Goal: Use online tool/utility: Utilize a website feature to perform a specific function

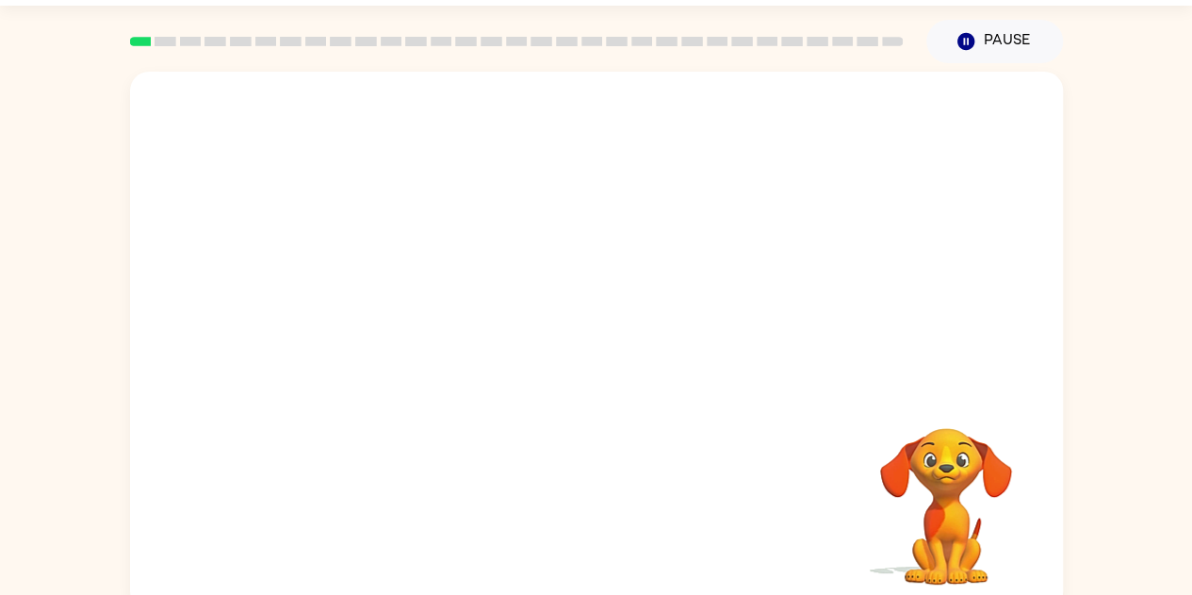
scroll to position [68, 0]
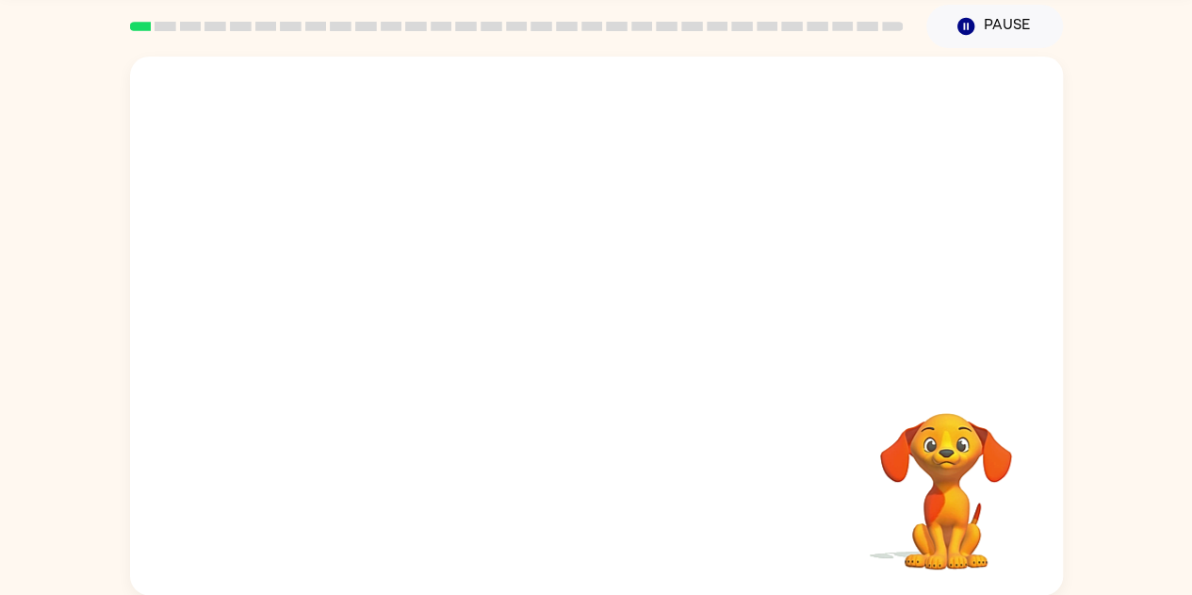
click at [961, 448] on video "Your browser must support playing .mp4 files to use Literably. Please try using…" at bounding box center [946, 478] width 188 height 188
click at [378, 287] on video "Your browser must support playing .mp4 files to use Literably. Please try using…" at bounding box center [596, 215] width 933 height 317
click at [427, 279] on video "Your browser must support playing .mp4 files to use Literably. Please try using…" at bounding box center [596, 215] width 933 height 317
click at [435, 283] on video "Your browser must support playing .mp4 files to use Literably. Please try using…" at bounding box center [596, 215] width 933 height 317
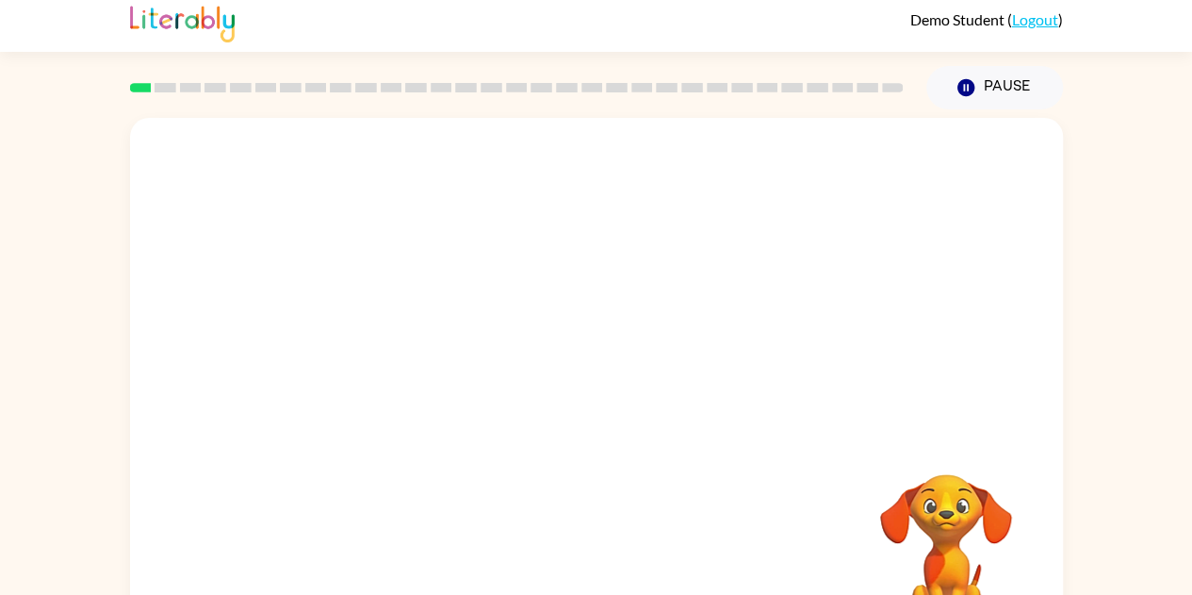
scroll to position [0, 0]
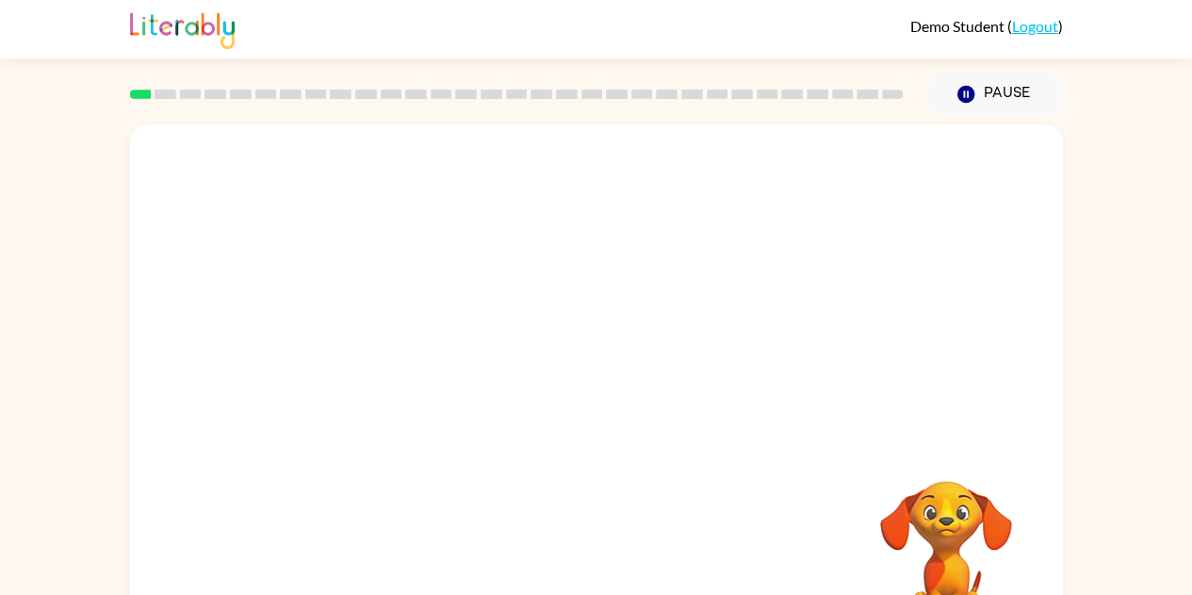
click at [424, 348] on video "Your browser must support playing .mp4 files to use Literably. Please try using…" at bounding box center [596, 282] width 933 height 317
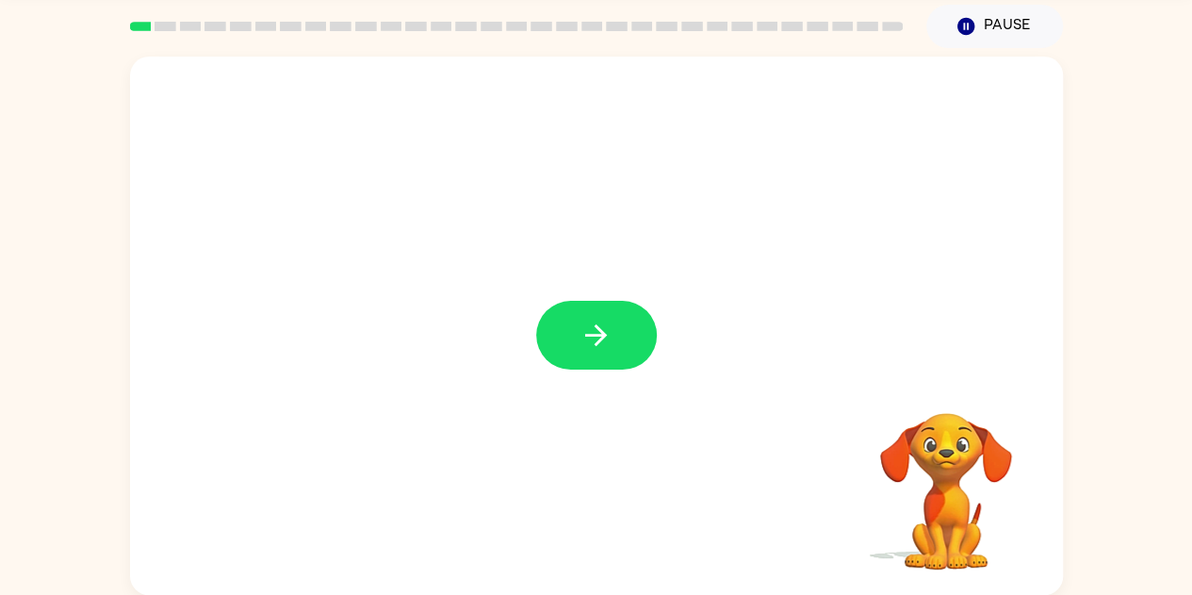
click at [571, 319] on button "button" at bounding box center [596, 335] width 121 height 69
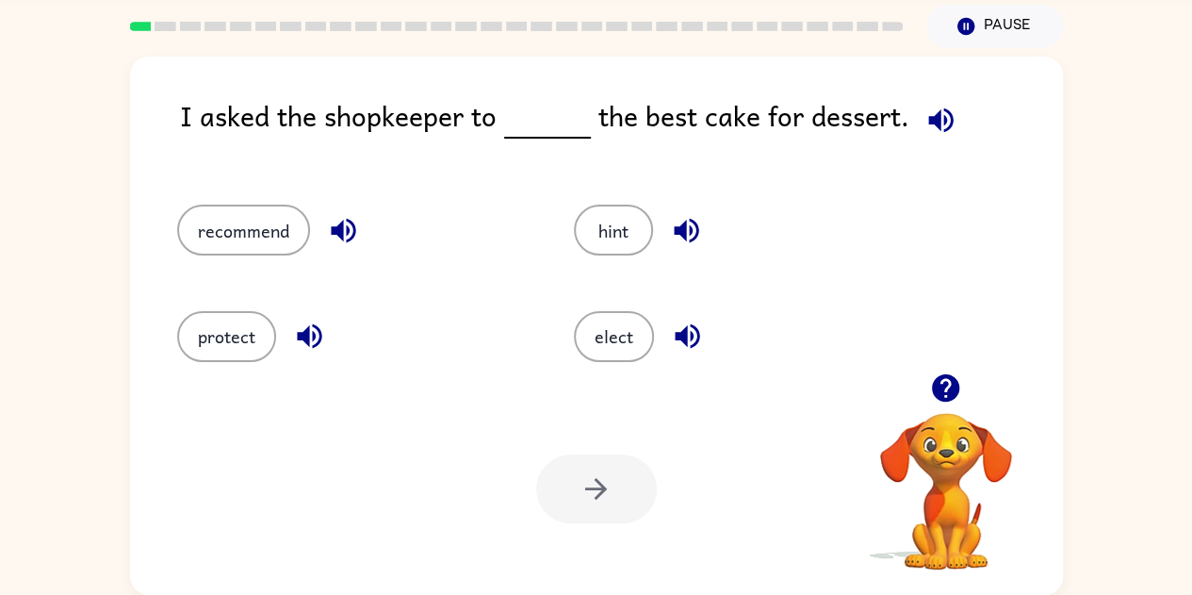
click at [926, 127] on icon "button" at bounding box center [941, 120] width 33 height 33
click at [350, 225] on icon "button" at bounding box center [343, 230] width 33 height 33
click at [697, 231] on icon "button" at bounding box center [686, 231] width 25 height 25
click at [690, 331] on icon "button" at bounding box center [687, 335] width 33 height 33
click at [300, 337] on icon "button" at bounding box center [309, 336] width 25 height 25
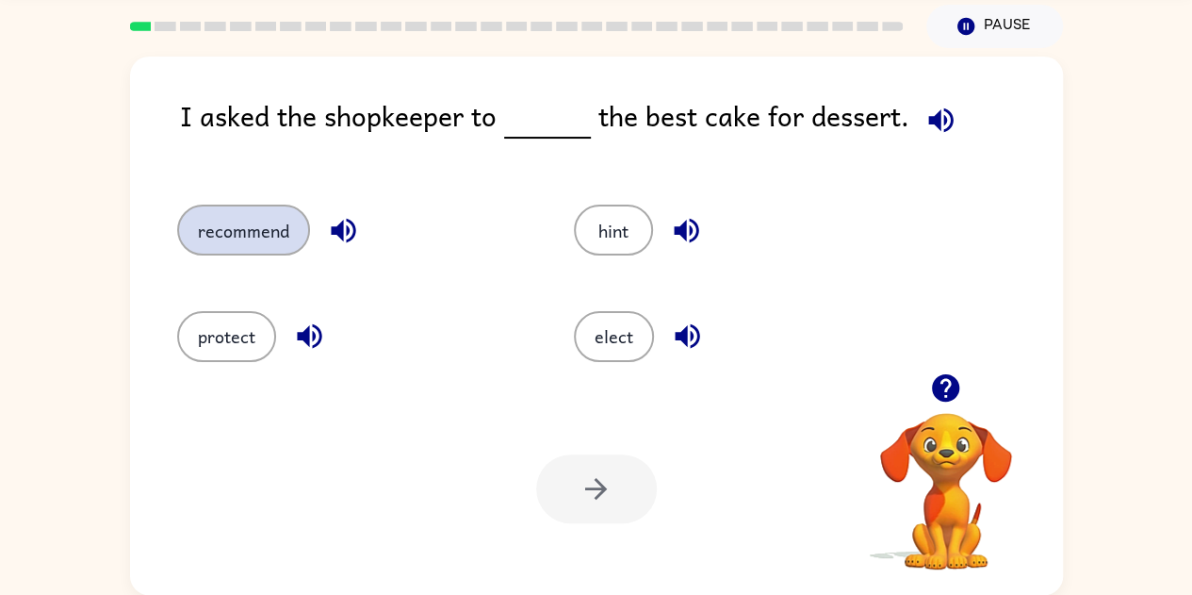
click at [241, 231] on button "recommend" at bounding box center [243, 230] width 133 height 51
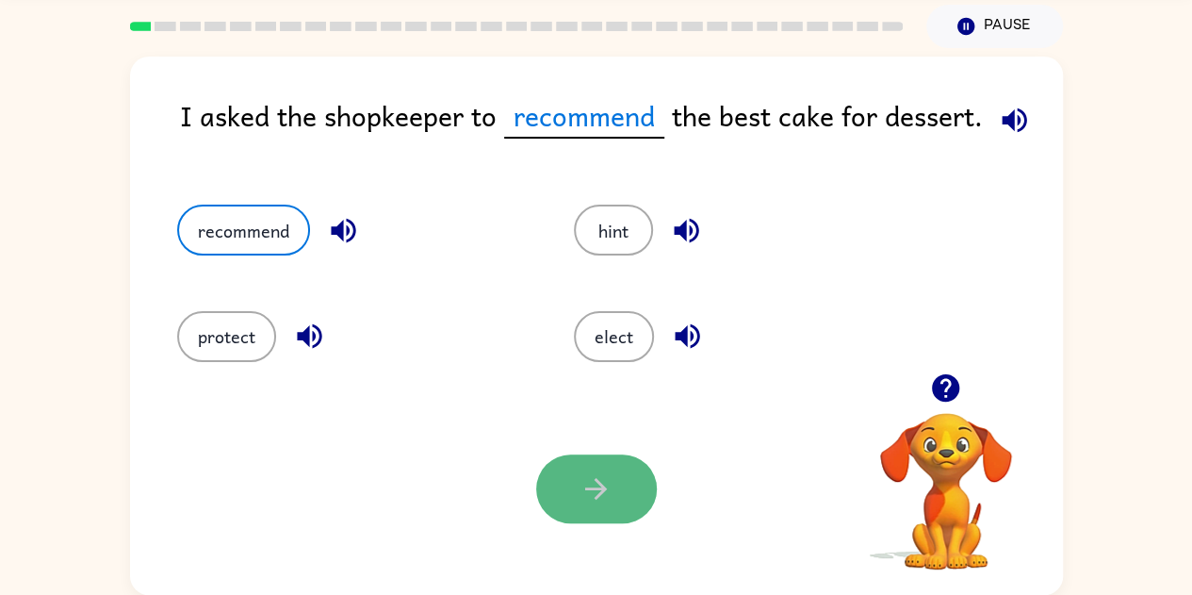
click at [588, 476] on icon "button" at bounding box center [596, 488] width 33 height 33
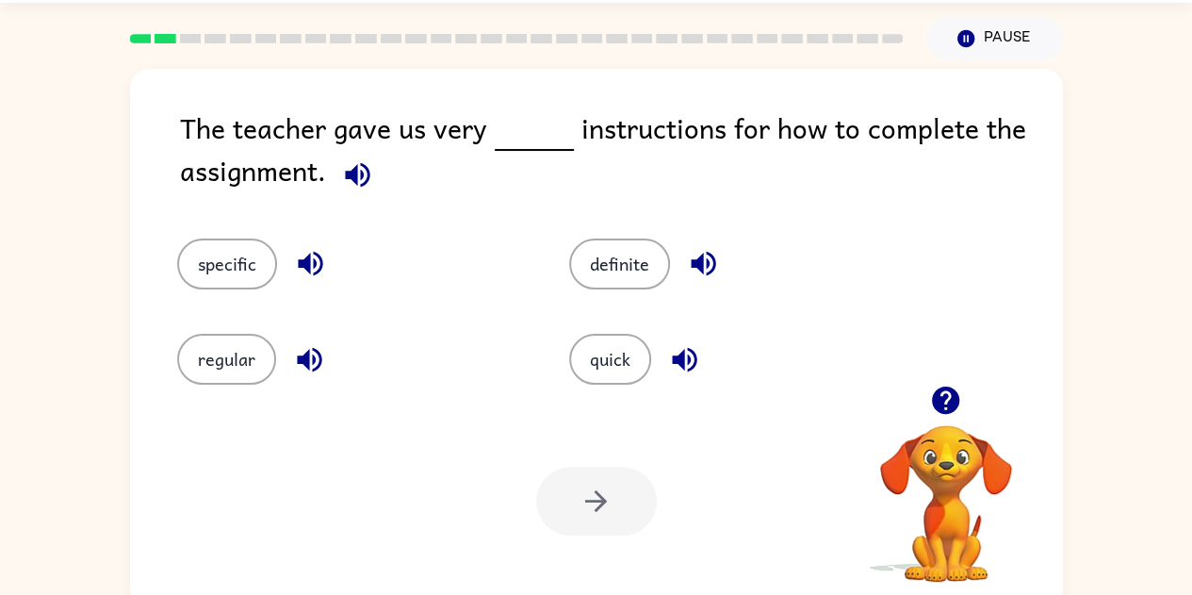
scroll to position [55, 0]
click at [215, 256] on button "specific" at bounding box center [227, 264] width 100 height 51
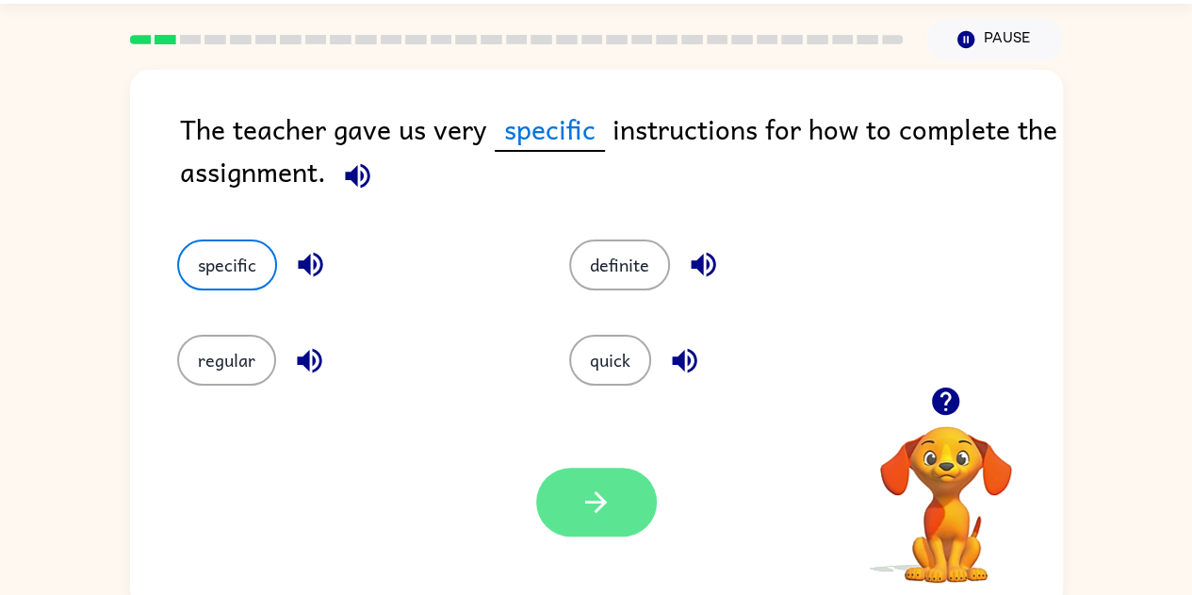
click at [568, 510] on button "button" at bounding box center [596, 501] width 121 height 69
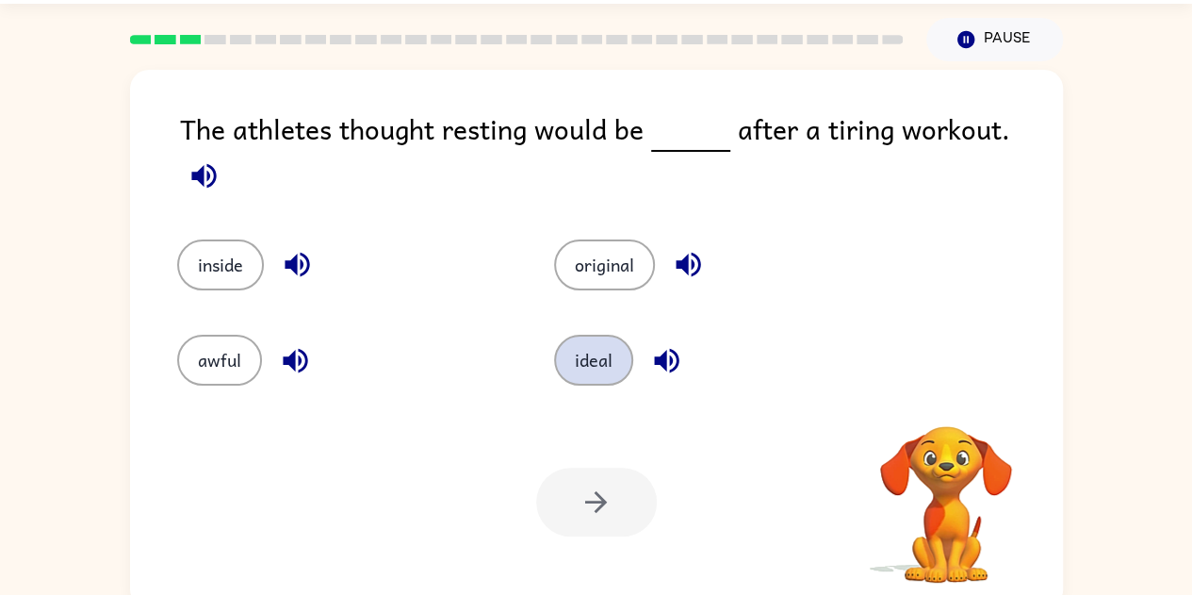
click at [586, 348] on button "ideal" at bounding box center [593, 360] width 79 height 51
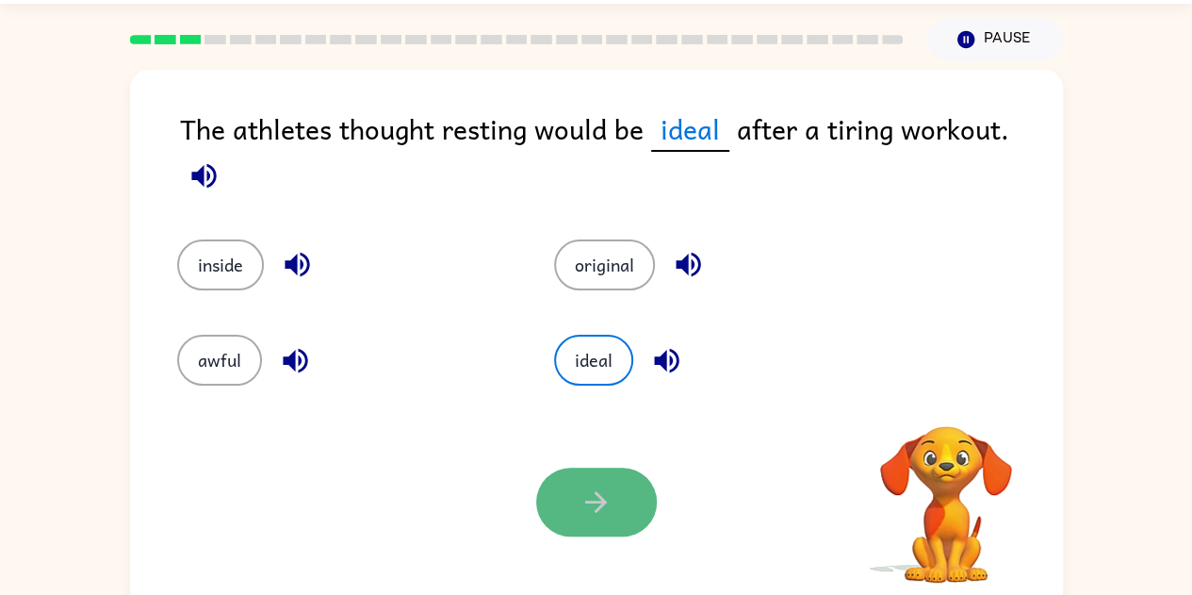
click at [591, 519] on button "button" at bounding box center [596, 501] width 121 height 69
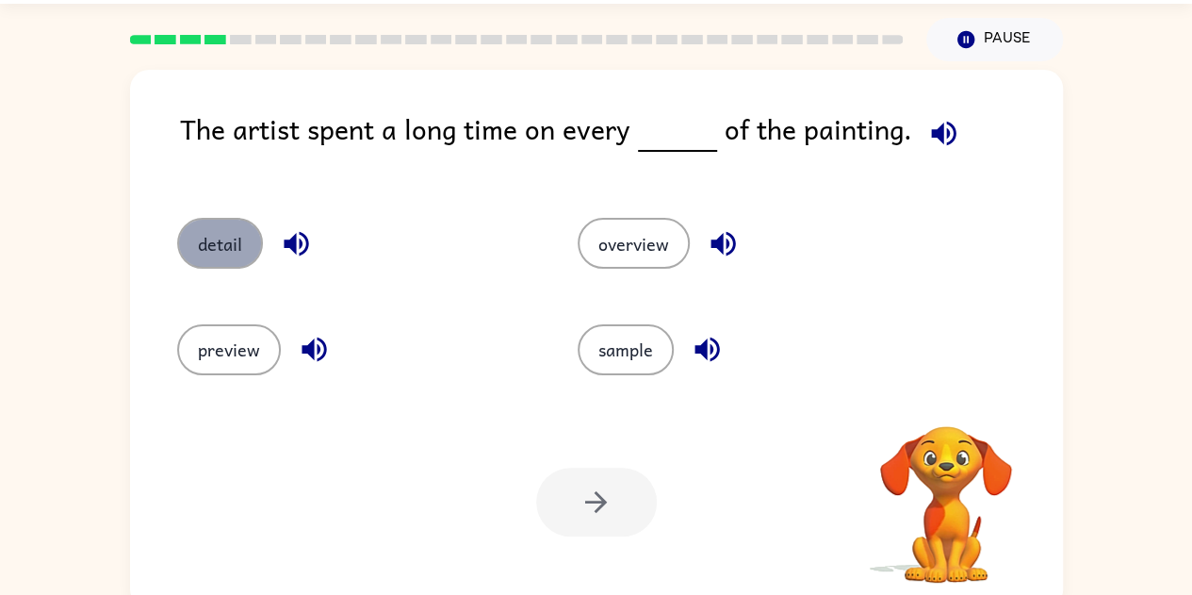
click at [232, 231] on button "detail" at bounding box center [220, 243] width 86 height 51
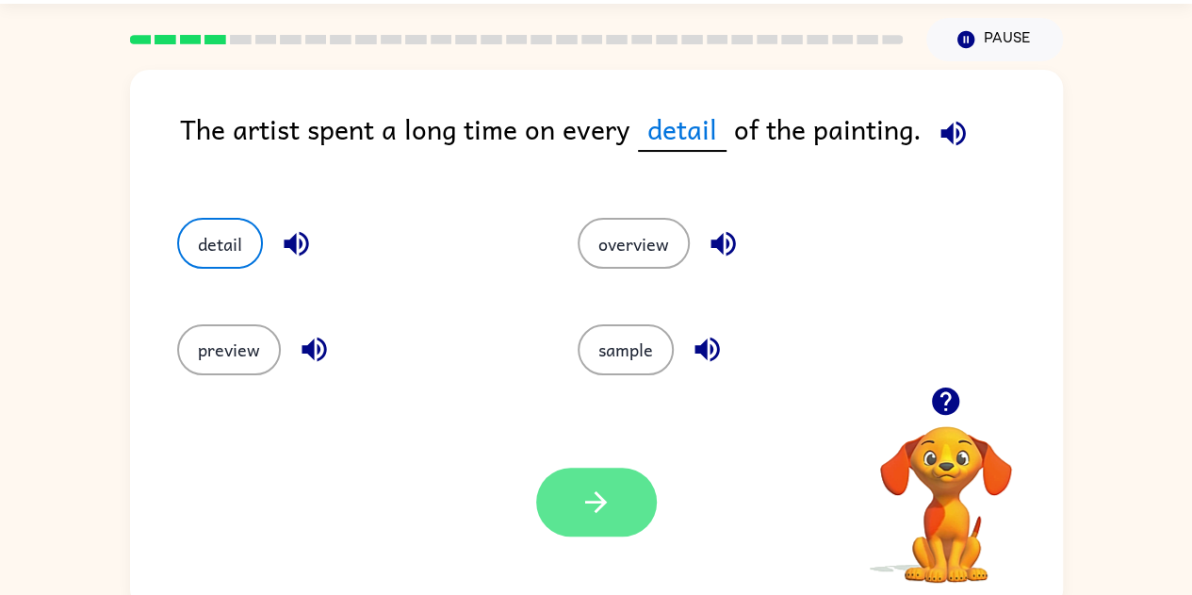
click at [606, 483] on button "button" at bounding box center [596, 501] width 121 height 69
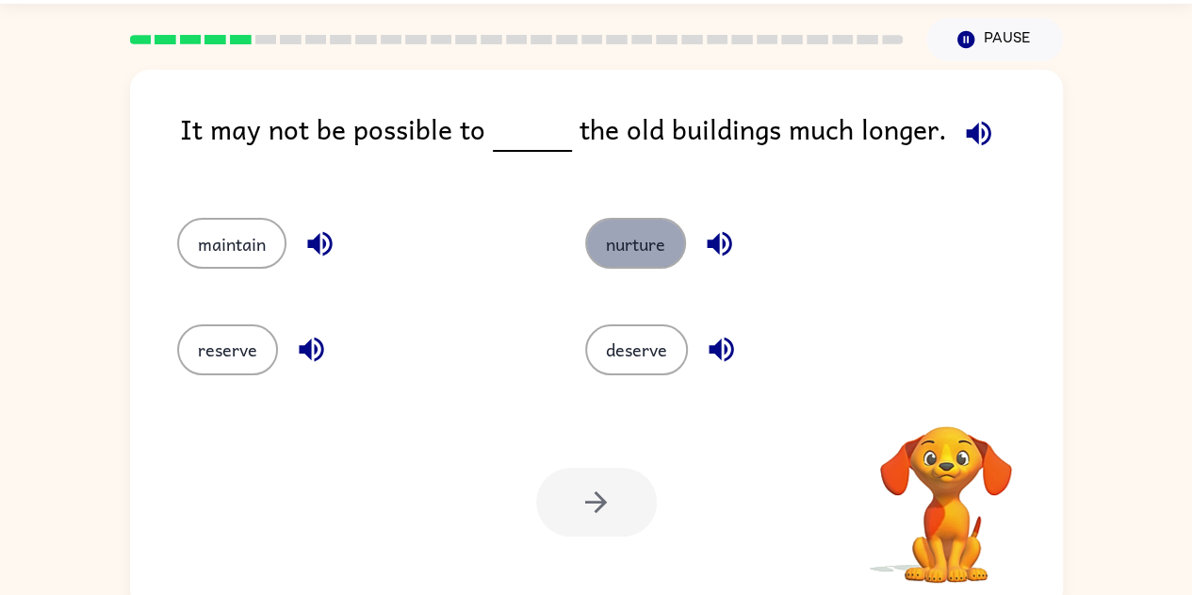
click at [646, 238] on button "nurture" at bounding box center [635, 243] width 101 height 51
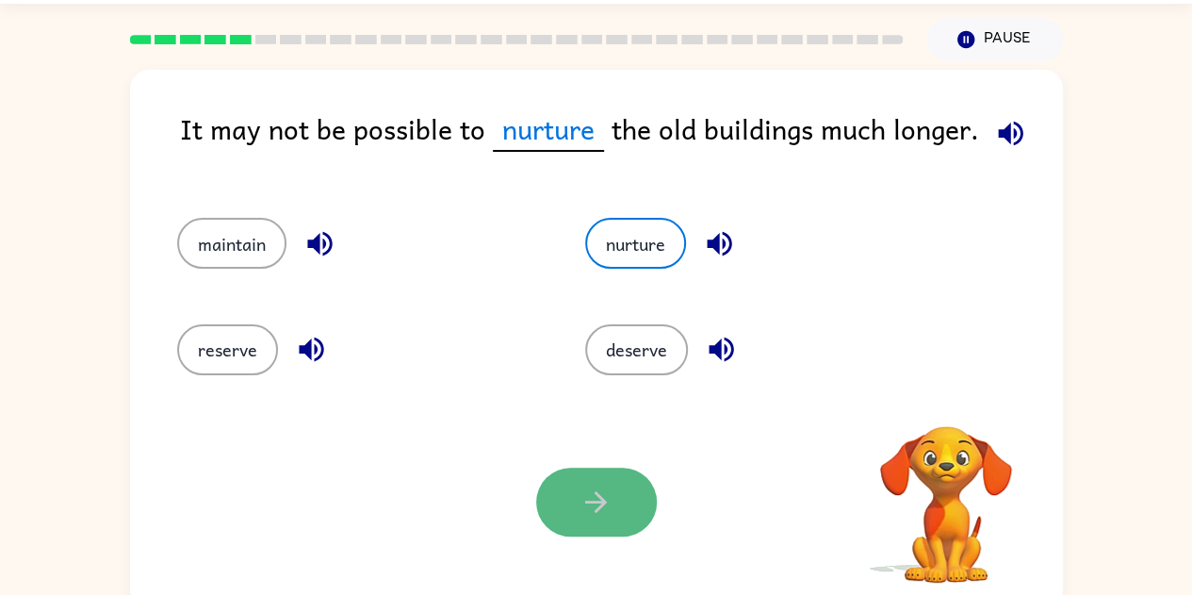
click at [586, 509] on icon "button" at bounding box center [596, 501] width 33 height 33
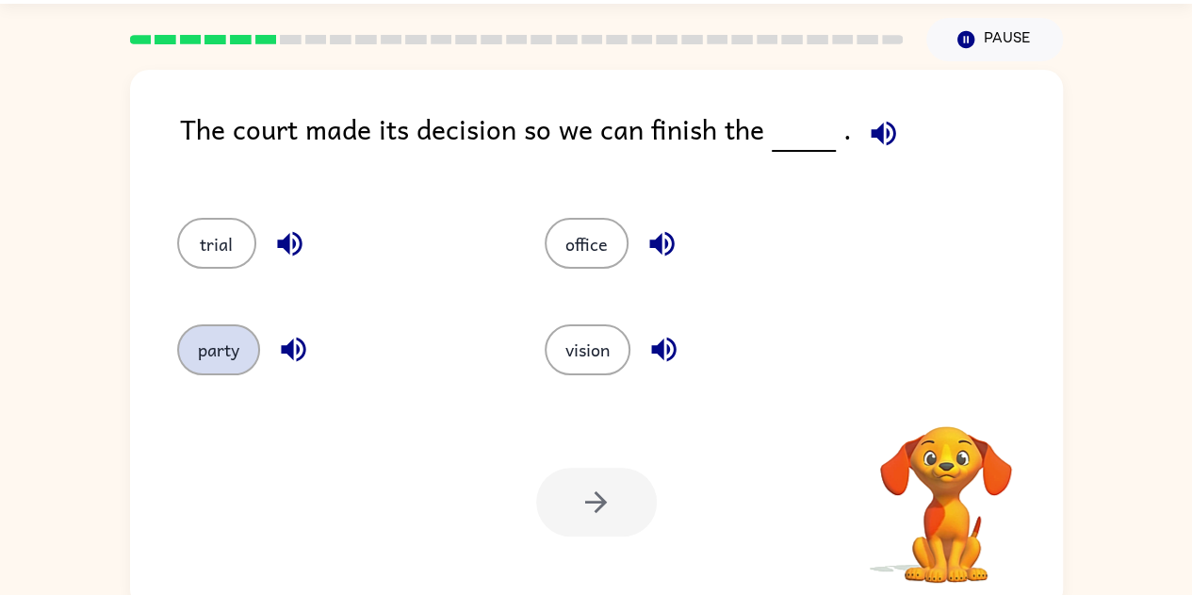
click at [245, 344] on button "party" at bounding box center [218, 349] width 83 height 51
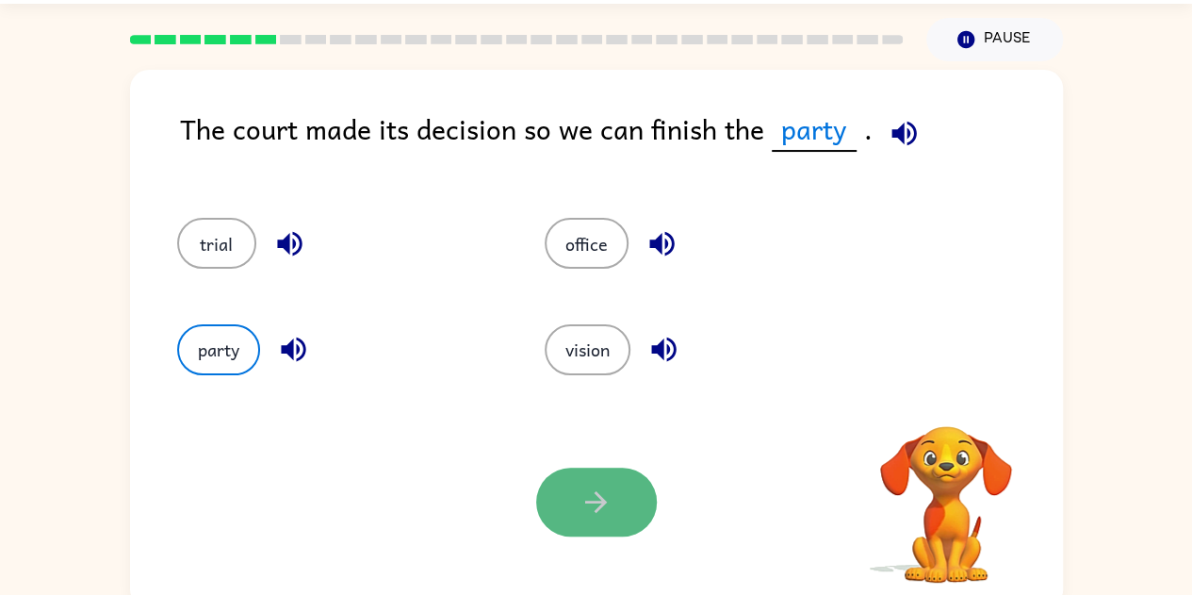
click at [590, 503] on icon "button" at bounding box center [596, 501] width 33 height 33
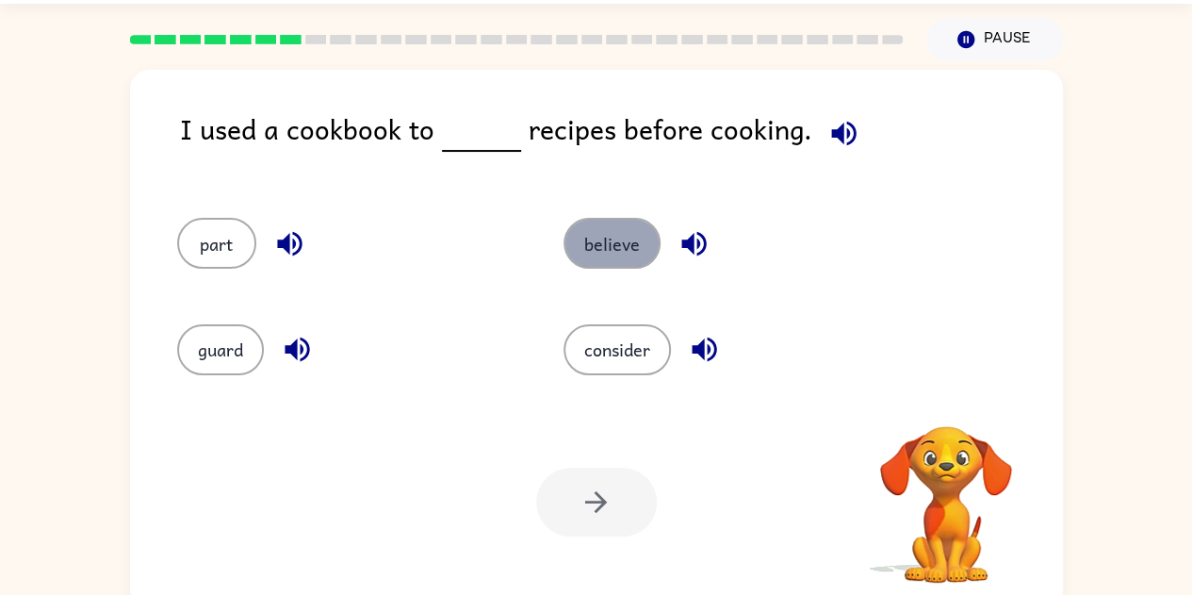
click at [601, 246] on button "believe" at bounding box center [612, 243] width 97 height 51
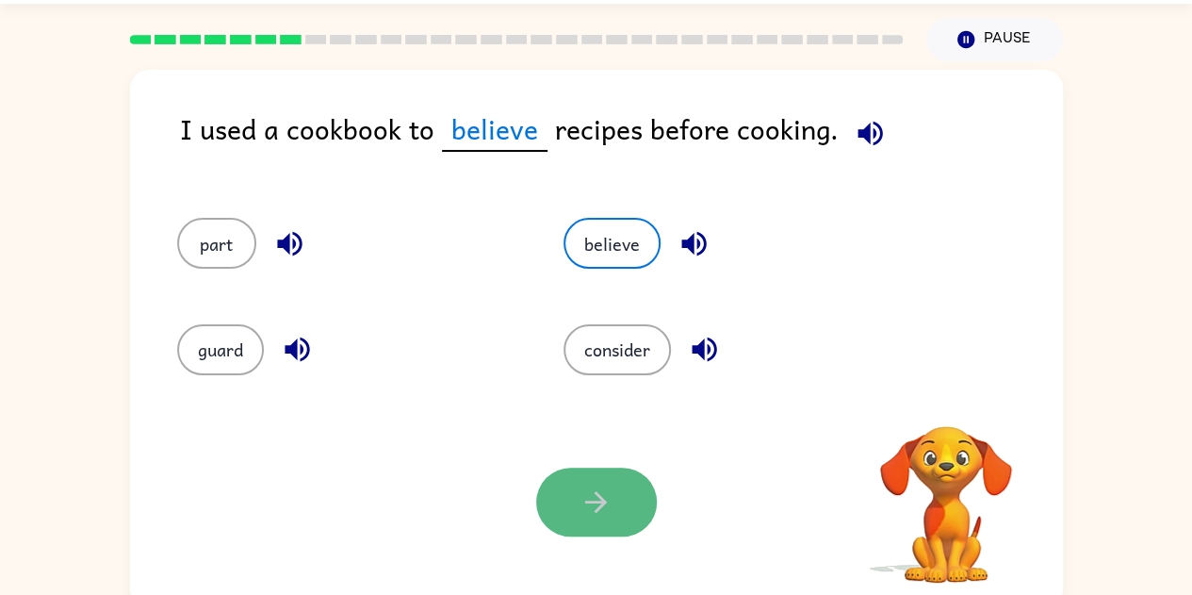
click at [592, 504] on icon "button" at bounding box center [596, 501] width 33 height 33
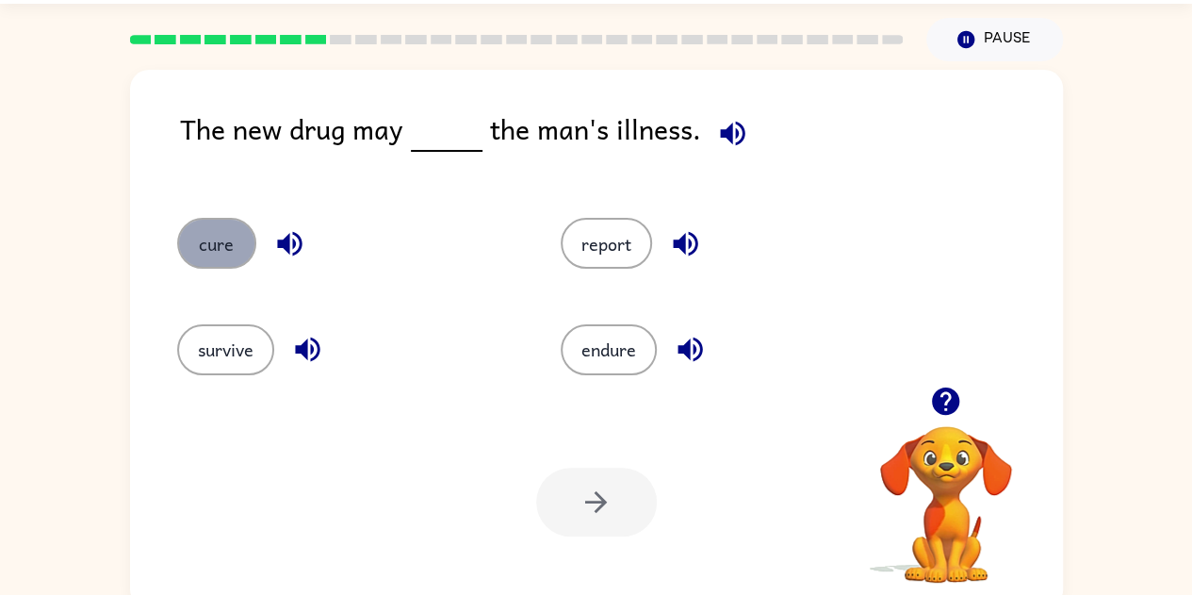
click at [241, 235] on button "cure" at bounding box center [216, 243] width 79 height 51
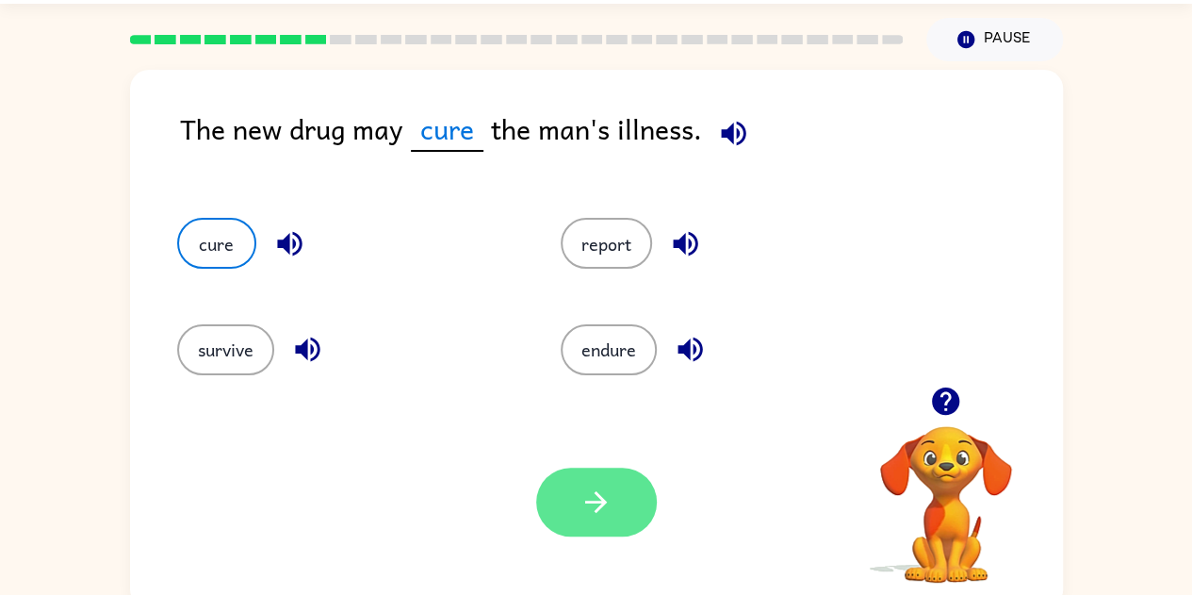
click at [592, 493] on icon "button" at bounding box center [596, 501] width 33 height 33
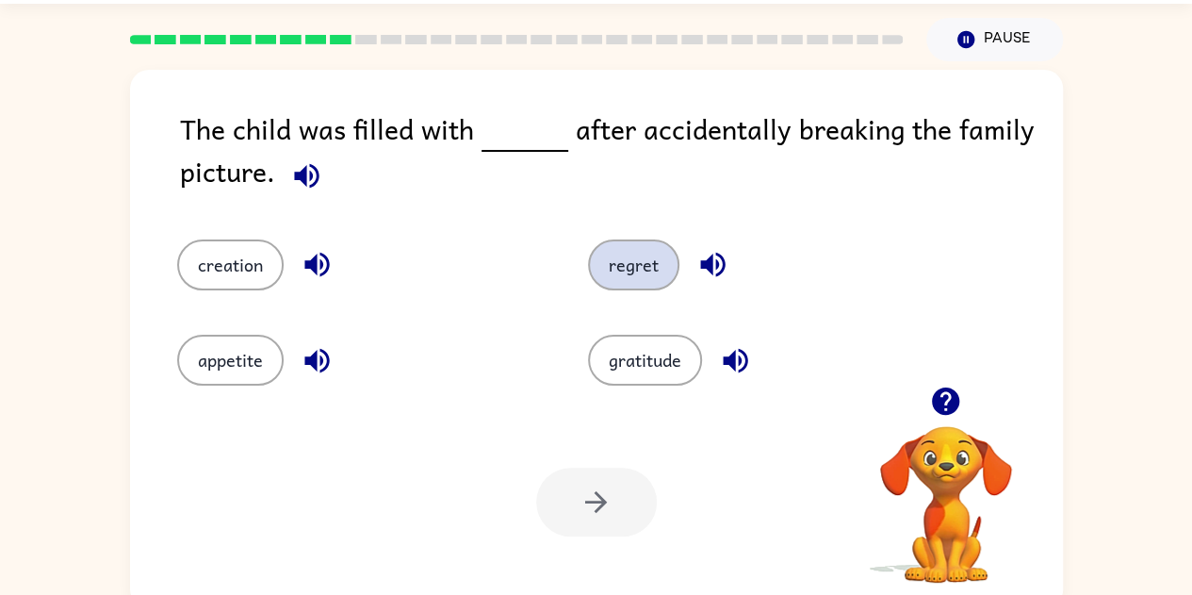
click at [645, 270] on button "regret" at bounding box center [633, 264] width 91 height 51
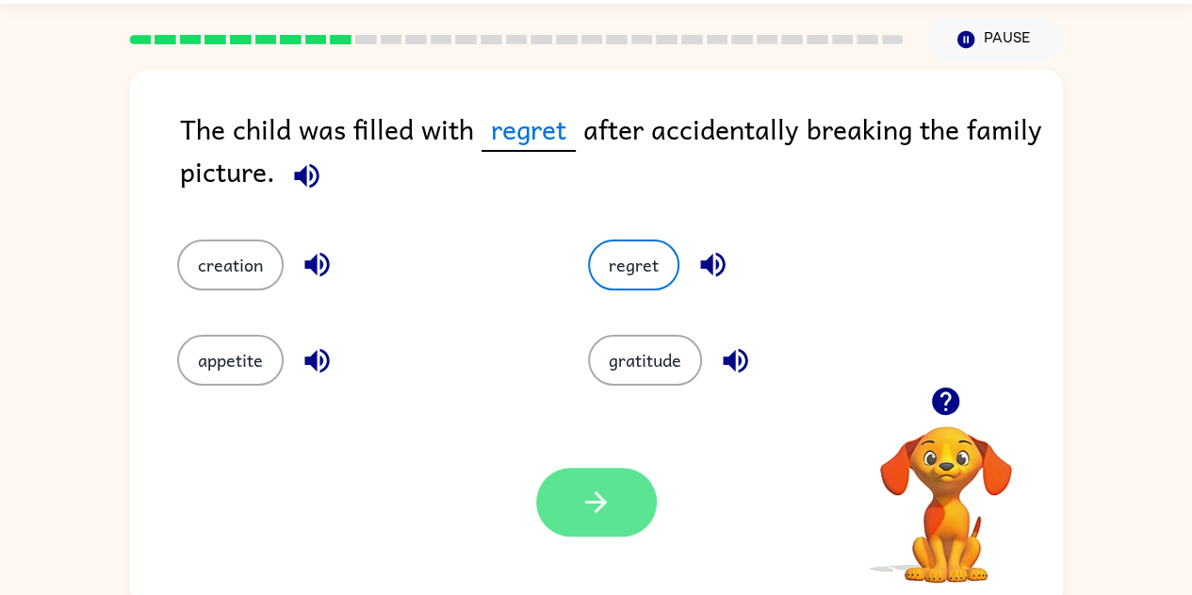
click at [581, 516] on icon "button" at bounding box center [596, 501] width 33 height 33
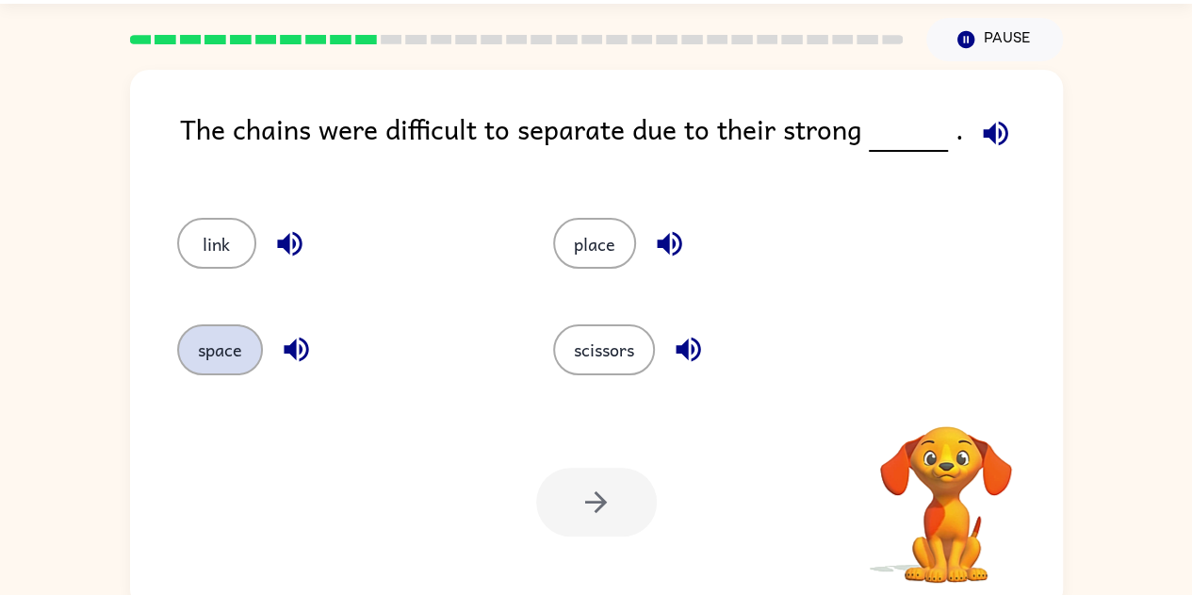
click at [239, 369] on button "space" at bounding box center [220, 349] width 86 height 51
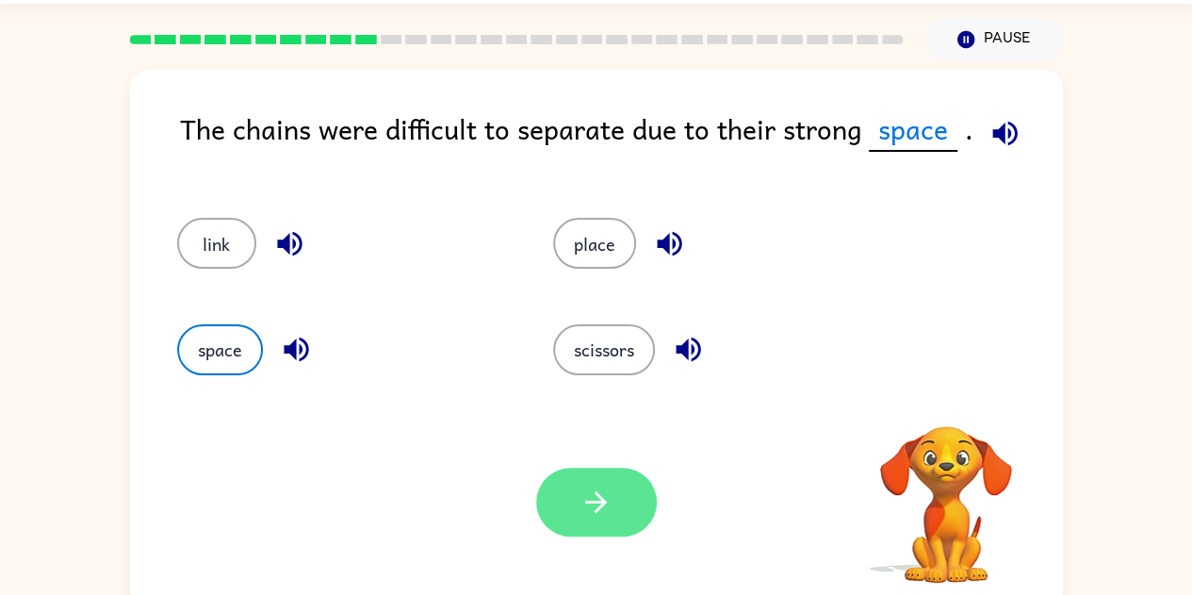
click at [582, 502] on icon "button" at bounding box center [596, 501] width 33 height 33
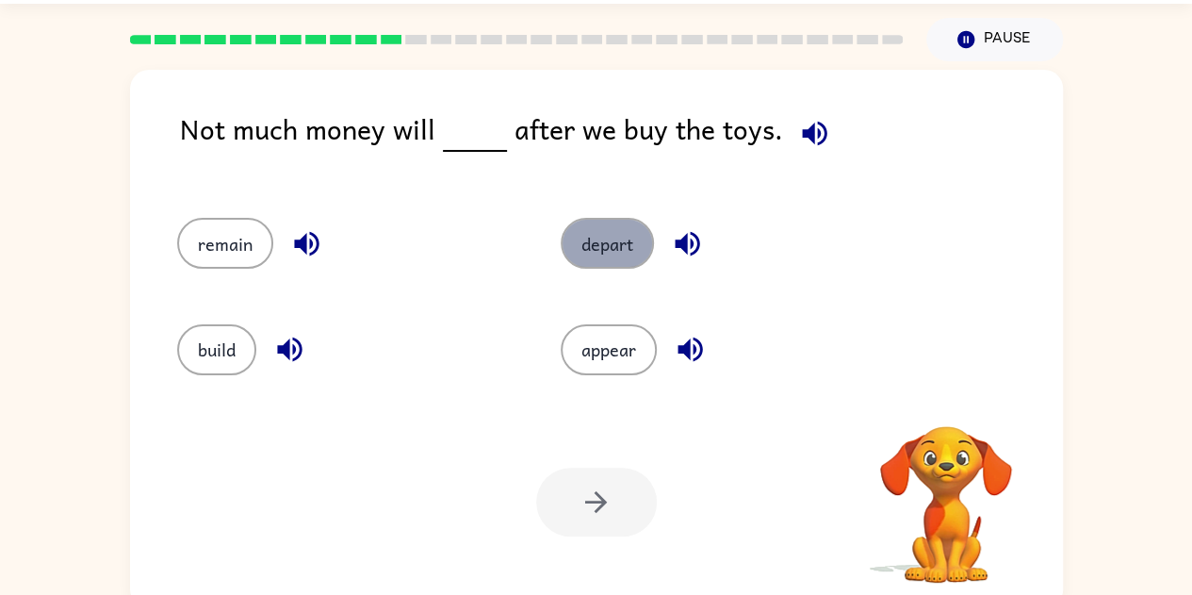
click at [613, 260] on button "depart" at bounding box center [607, 243] width 93 height 51
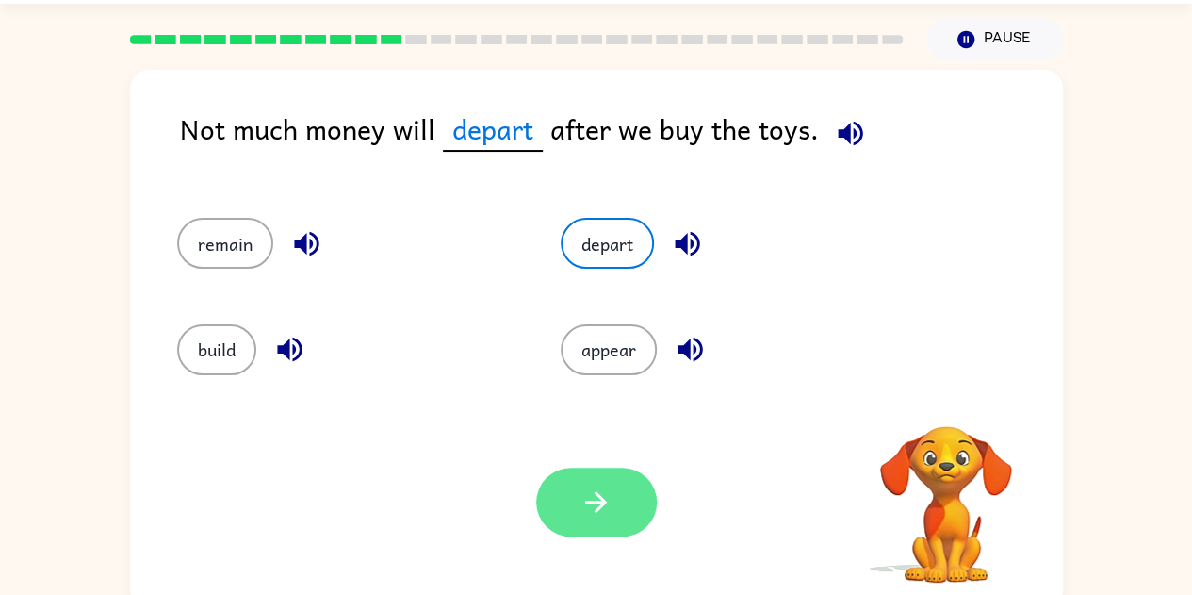
click at [594, 516] on icon "button" at bounding box center [596, 501] width 33 height 33
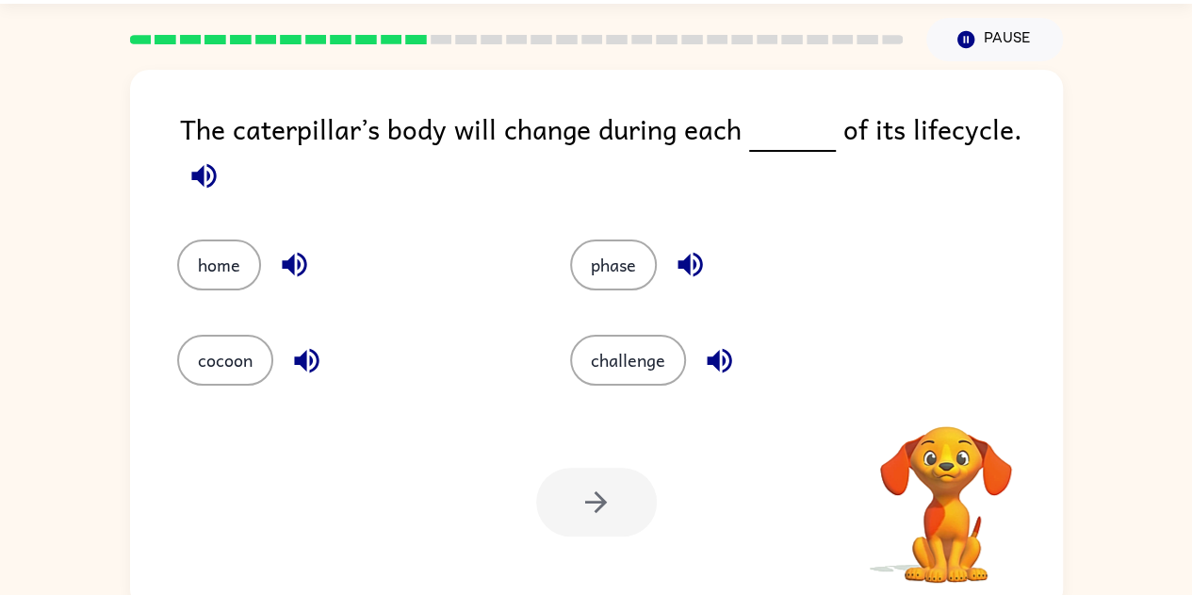
click at [245, 239] on div "home" at bounding box center [352, 264] width 350 height 51
click at [240, 255] on button "home" at bounding box center [219, 264] width 84 height 51
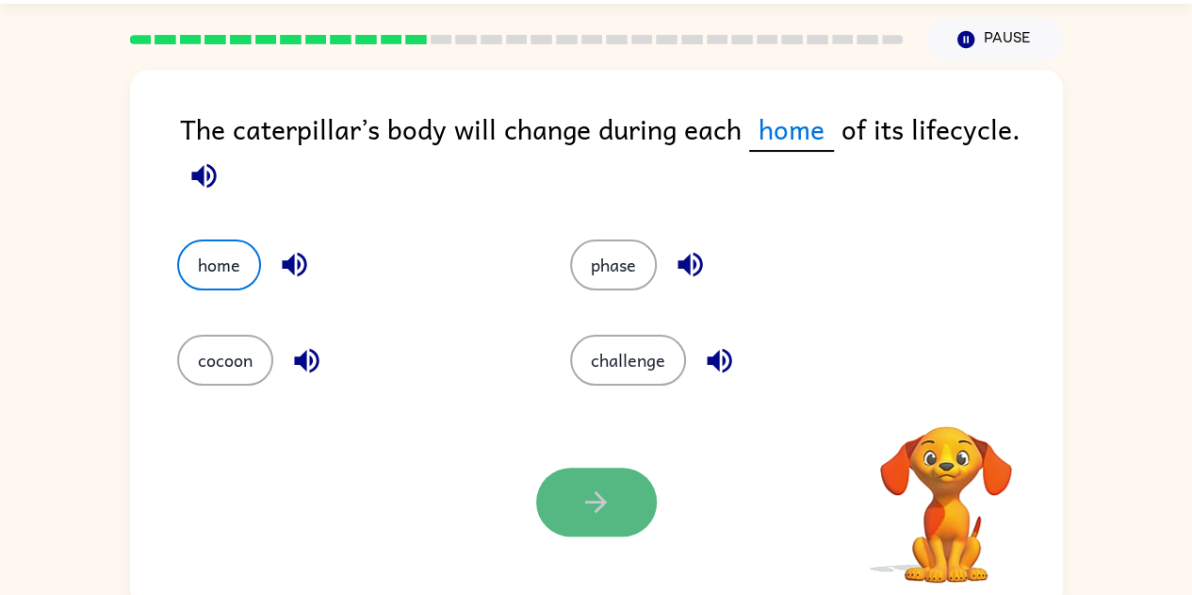
click at [610, 495] on icon "button" at bounding box center [596, 501] width 33 height 33
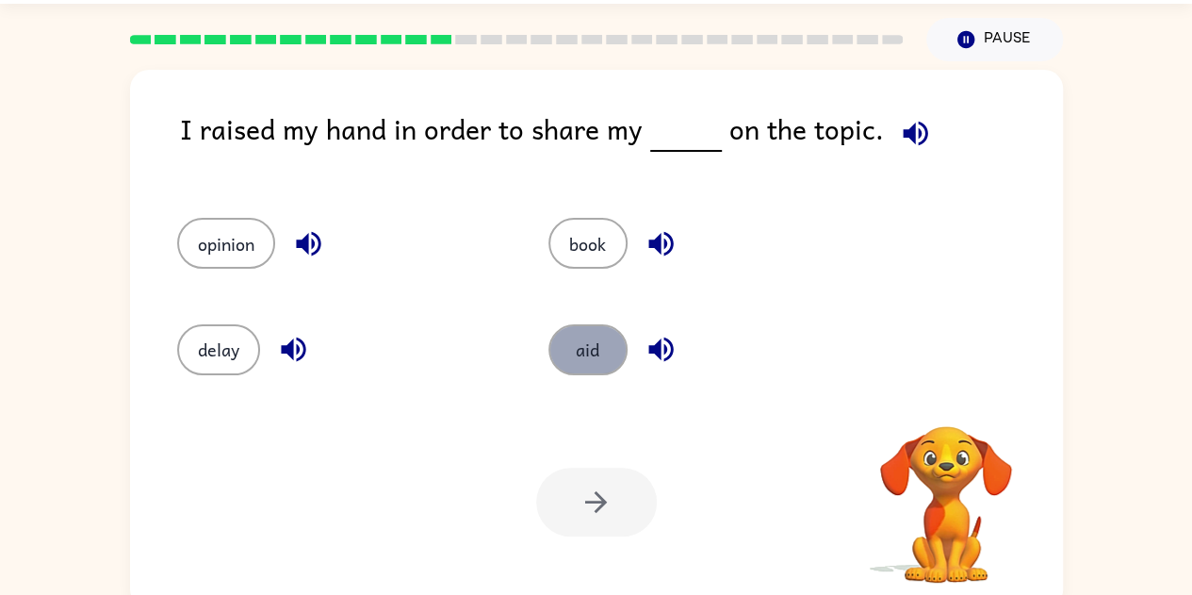
click at [614, 365] on button "aid" at bounding box center [588, 349] width 79 height 51
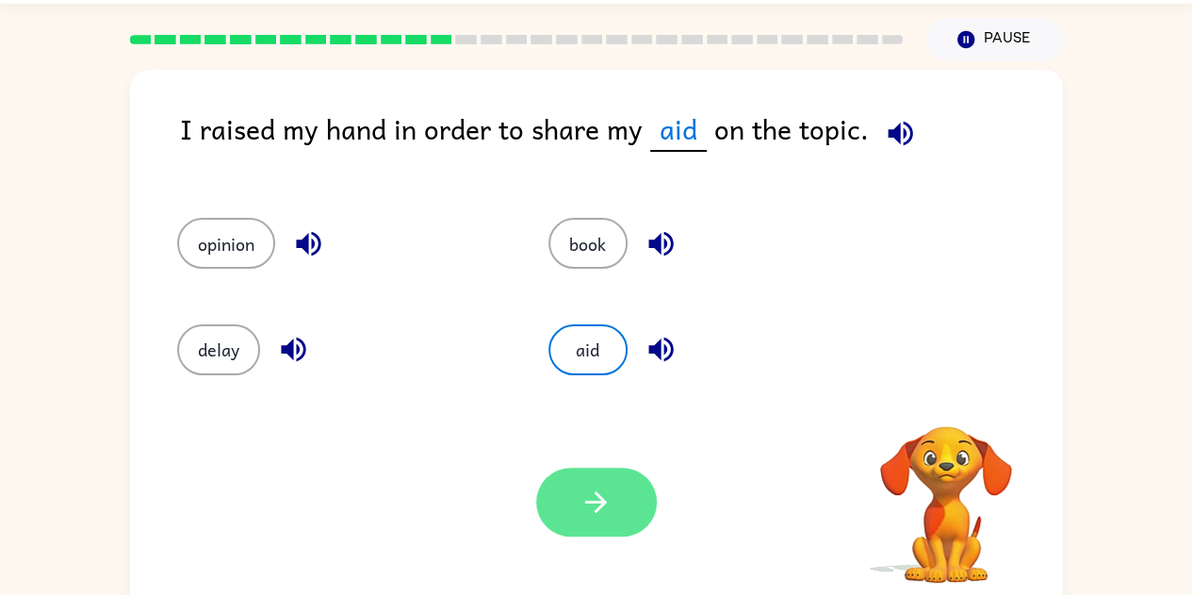
click at [611, 489] on icon "button" at bounding box center [596, 501] width 33 height 33
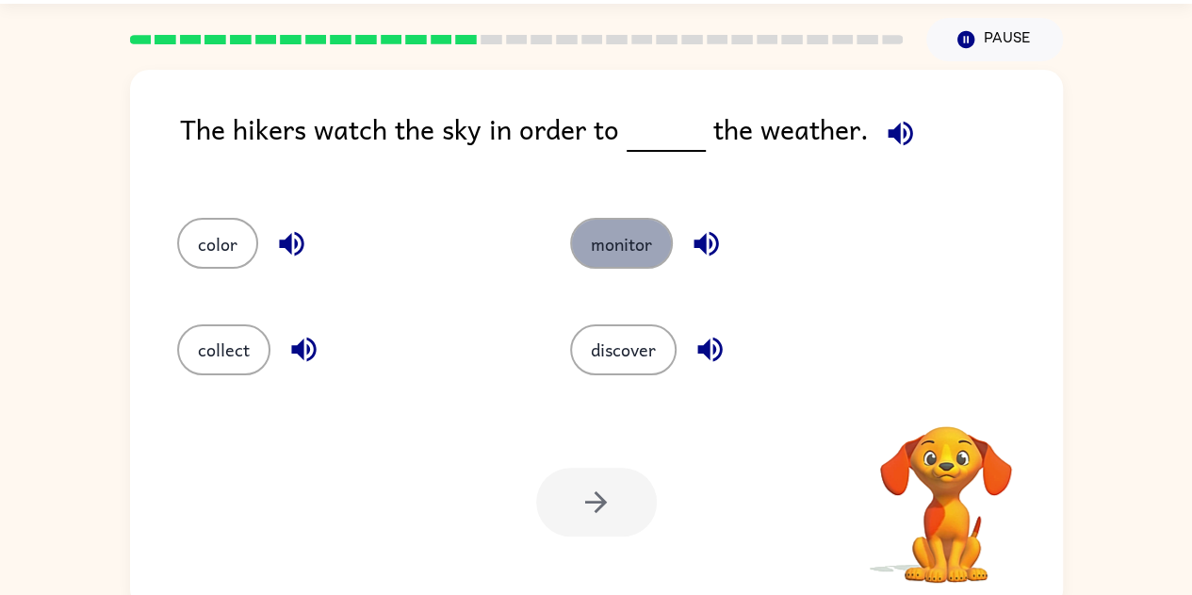
click at [586, 237] on button "monitor" at bounding box center [621, 243] width 103 height 51
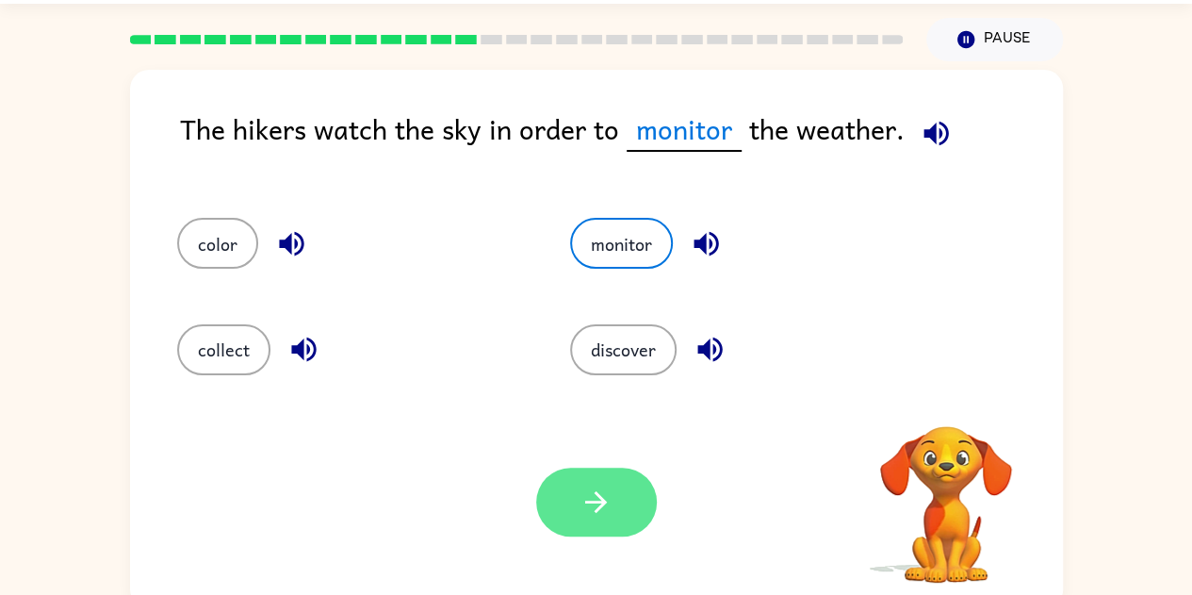
click at [562, 505] on button "button" at bounding box center [596, 501] width 121 height 69
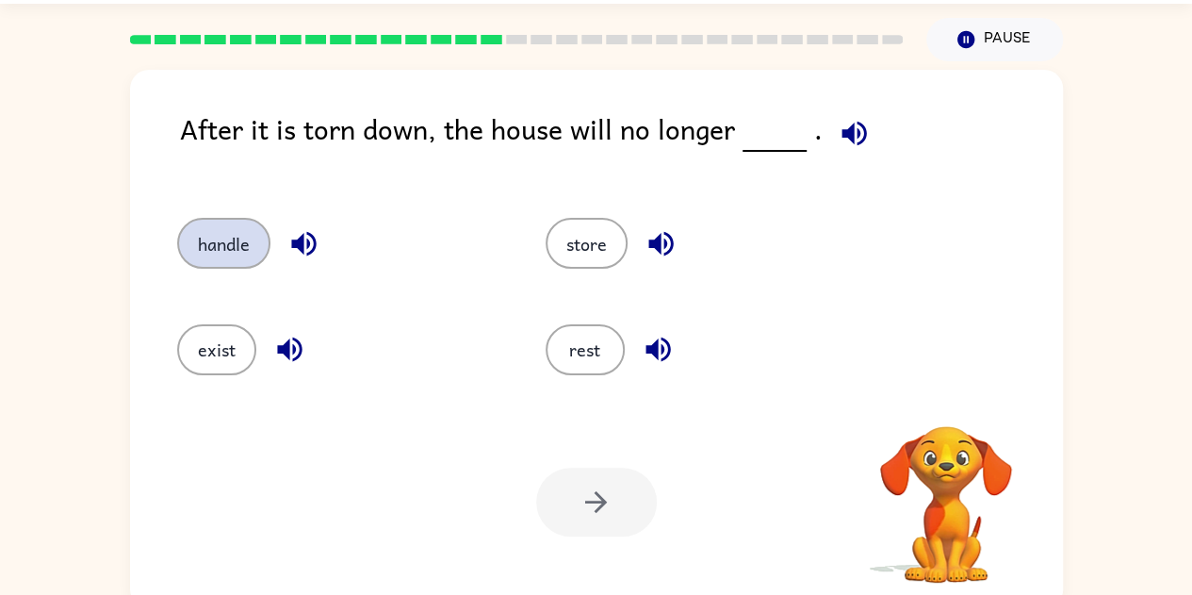
click at [236, 255] on button "handle" at bounding box center [223, 243] width 93 height 51
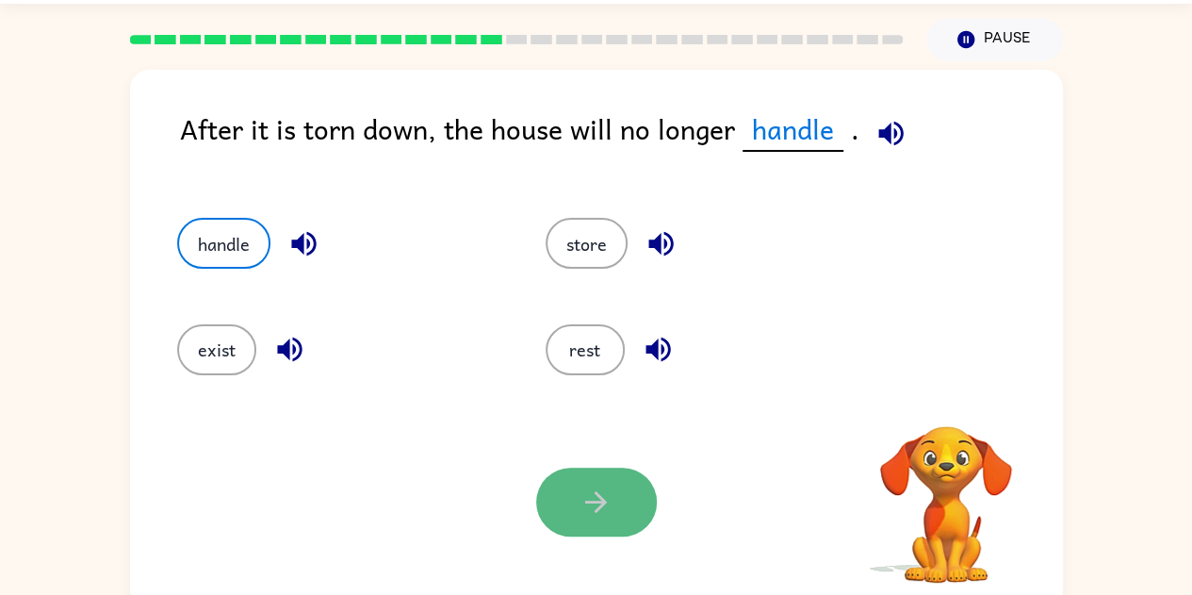
click at [567, 483] on button "button" at bounding box center [596, 501] width 121 height 69
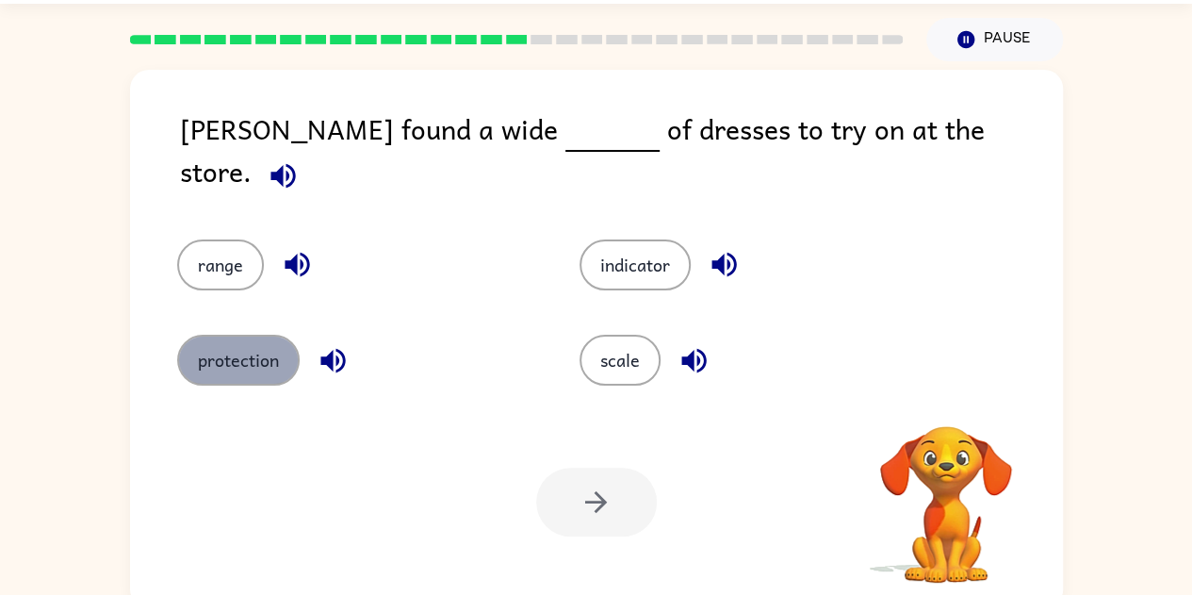
click at [206, 357] on button "protection" at bounding box center [238, 360] width 123 height 51
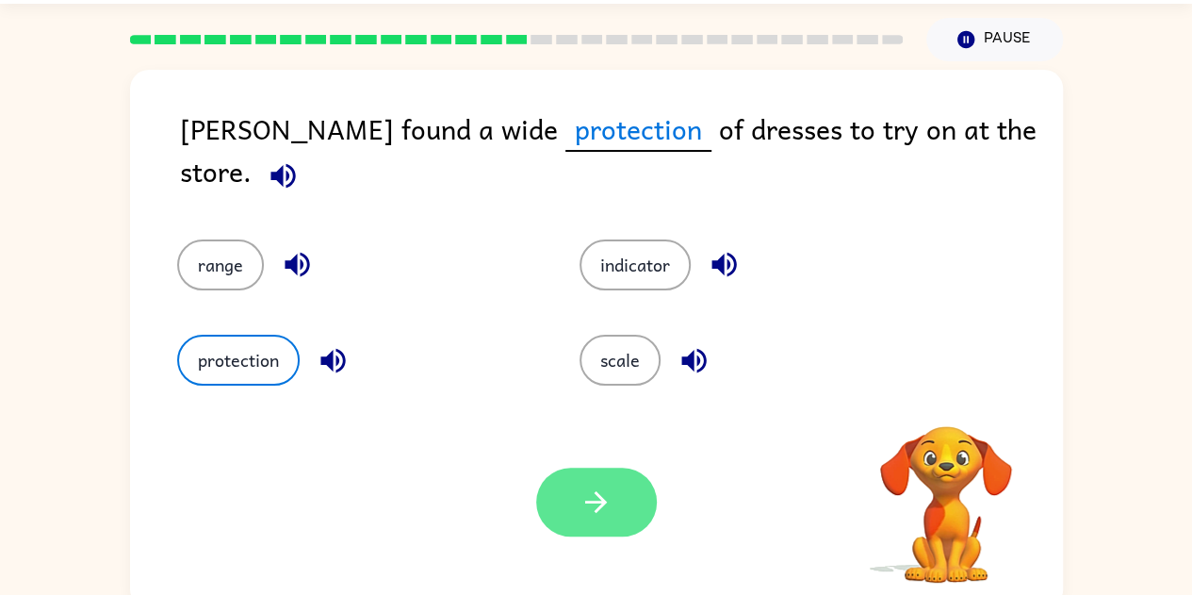
click at [614, 473] on button "button" at bounding box center [596, 501] width 121 height 69
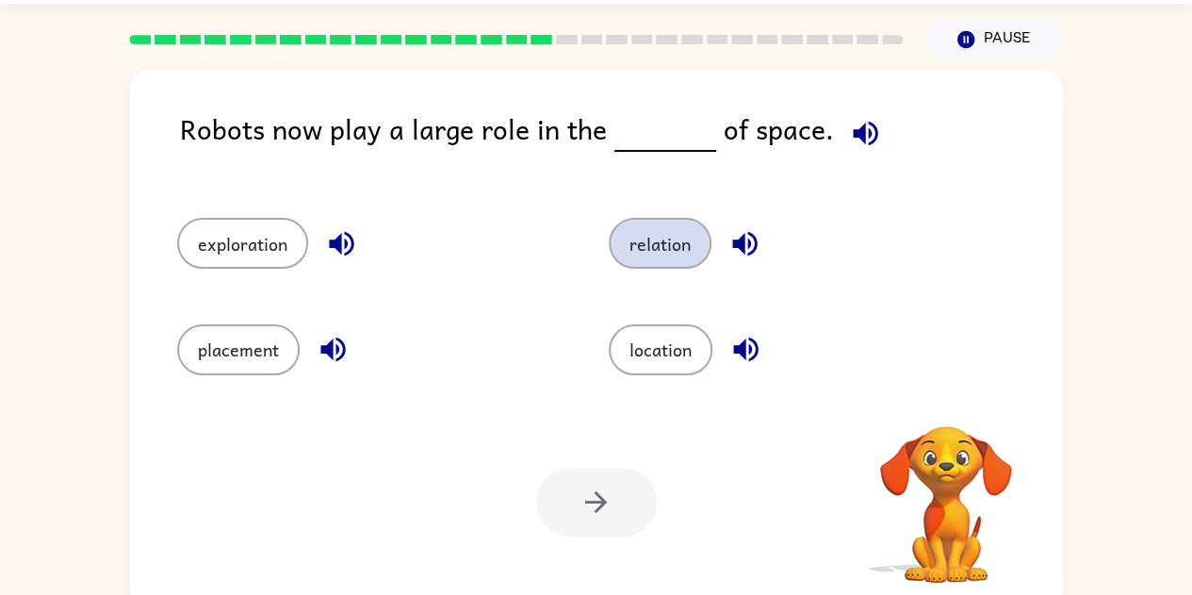
click at [622, 229] on button "relation" at bounding box center [660, 243] width 103 height 51
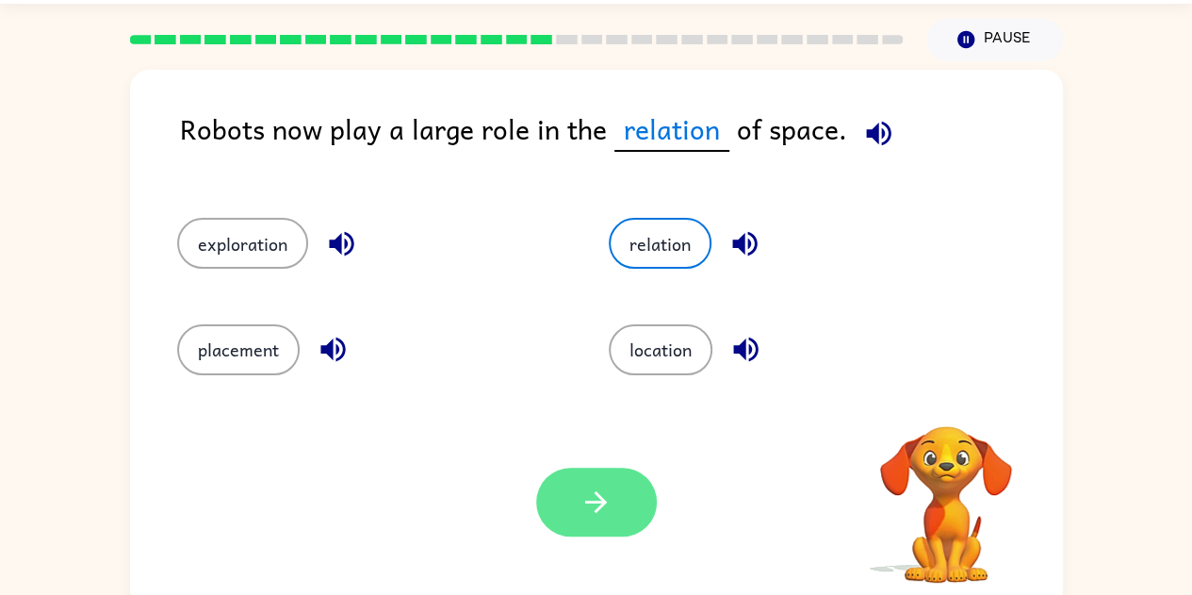
click at [566, 499] on button "button" at bounding box center [596, 501] width 121 height 69
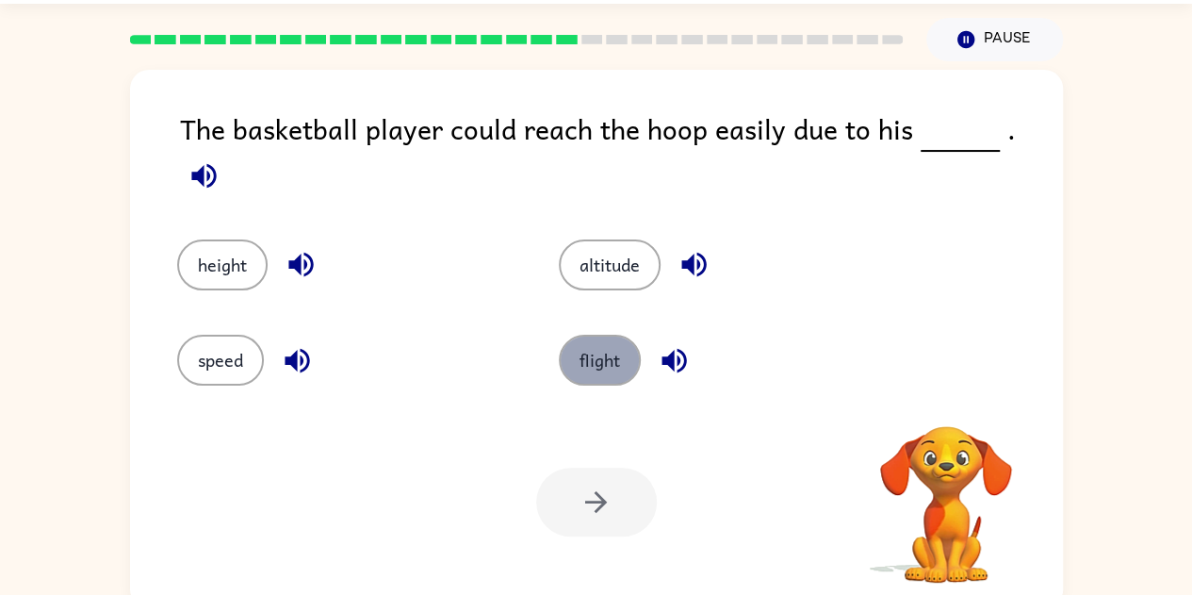
click at [611, 336] on button "flight" at bounding box center [600, 360] width 82 height 51
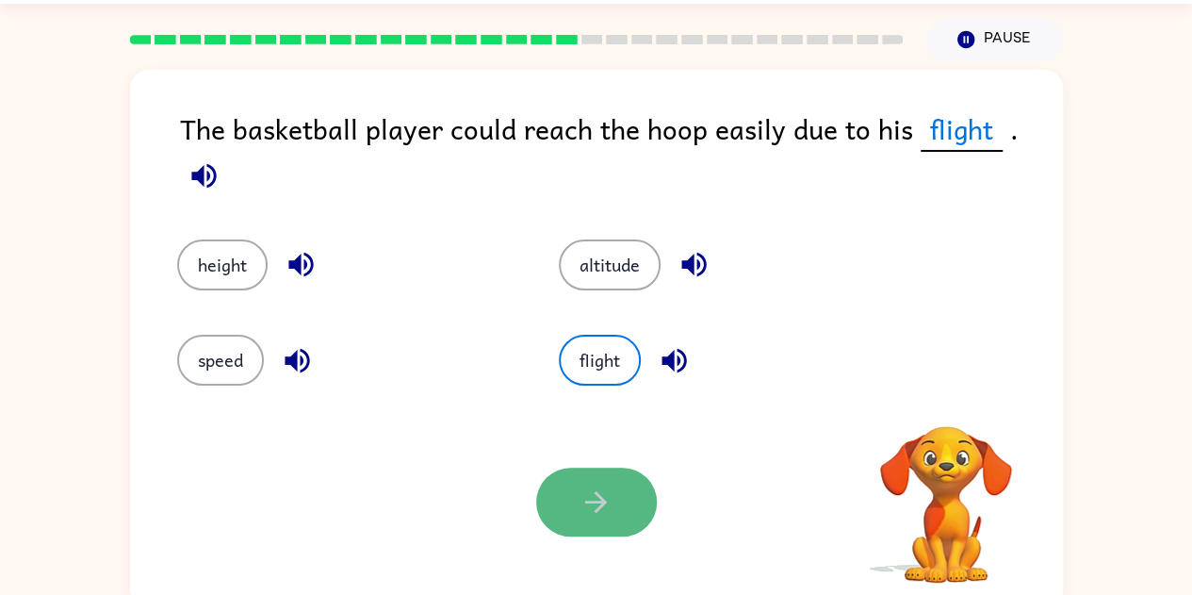
click at [592, 477] on button "button" at bounding box center [596, 501] width 121 height 69
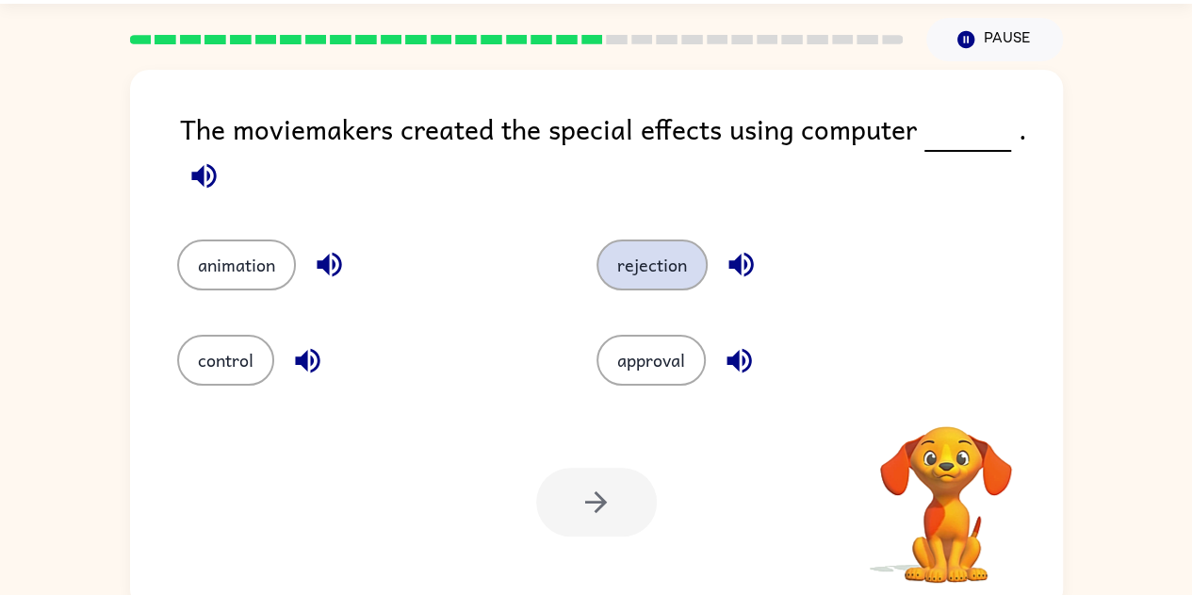
click at [615, 254] on button "rejection" at bounding box center [652, 264] width 111 height 51
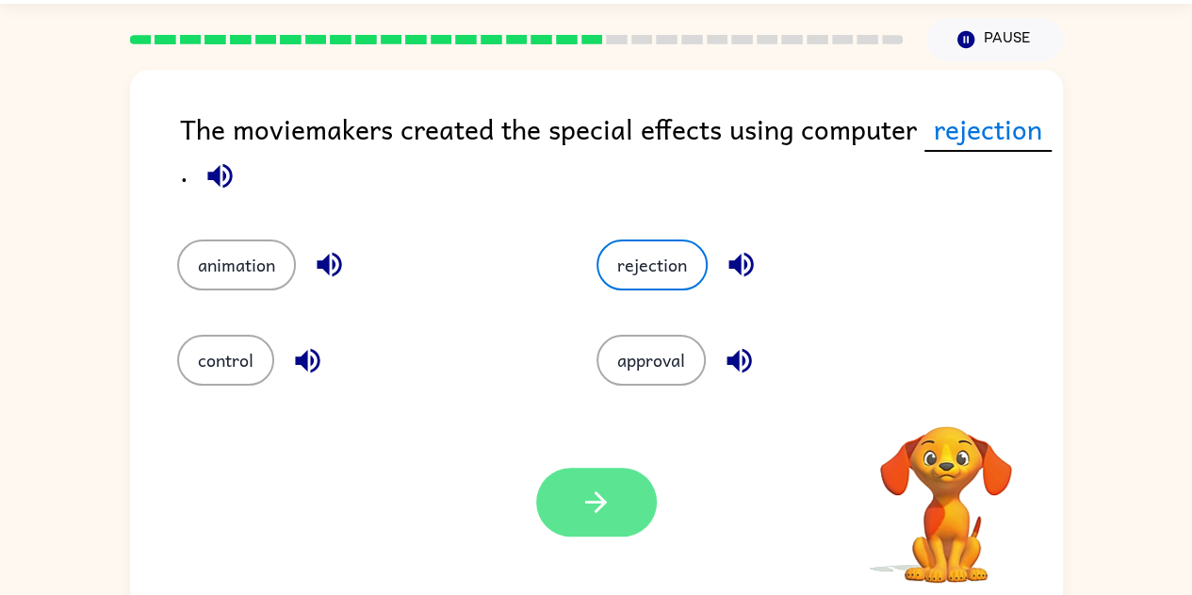
click at [587, 483] on button "button" at bounding box center [596, 501] width 121 height 69
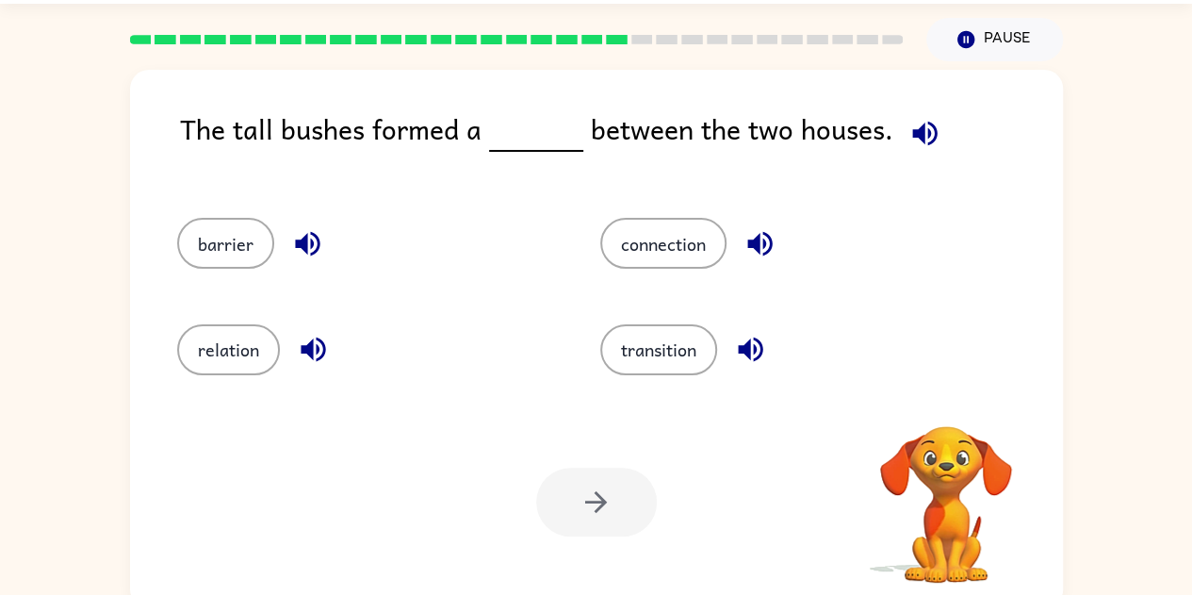
click at [635, 289] on div "transition" at bounding box center [776, 341] width 423 height 106
click at [644, 336] on button "transition" at bounding box center [658, 349] width 117 height 51
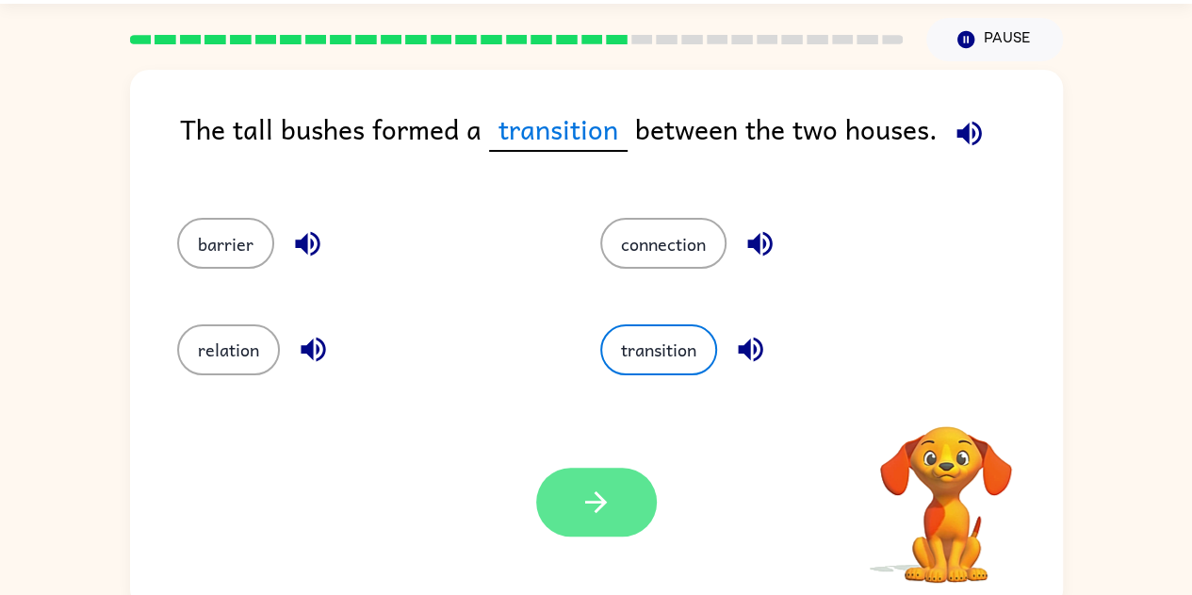
click at [603, 516] on icon "button" at bounding box center [596, 501] width 33 height 33
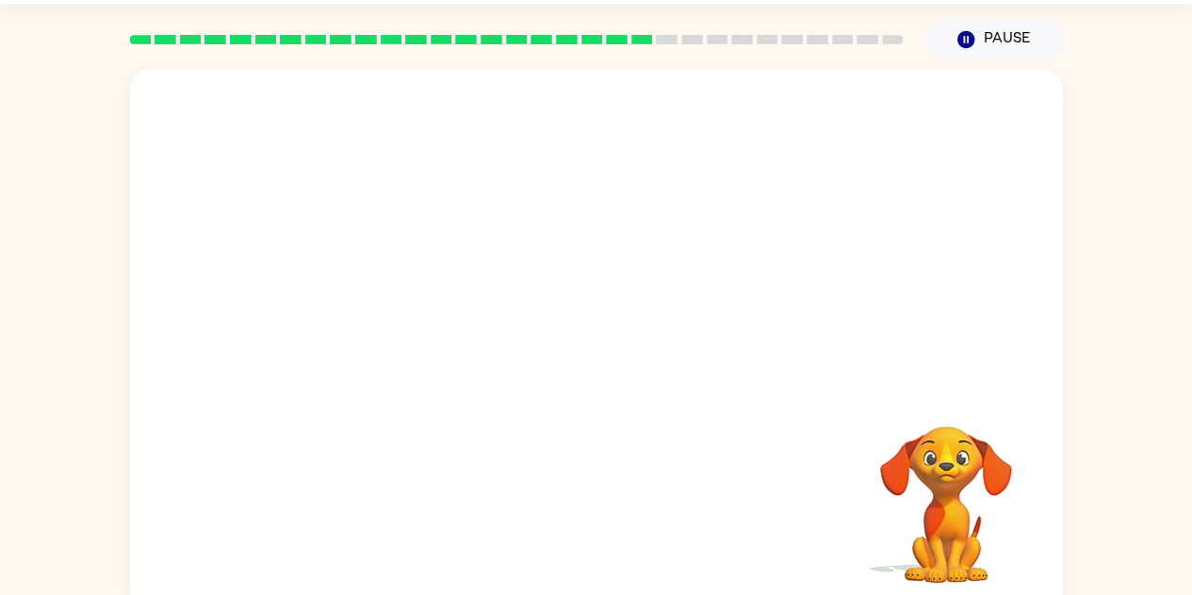
scroll to position [68, 0]
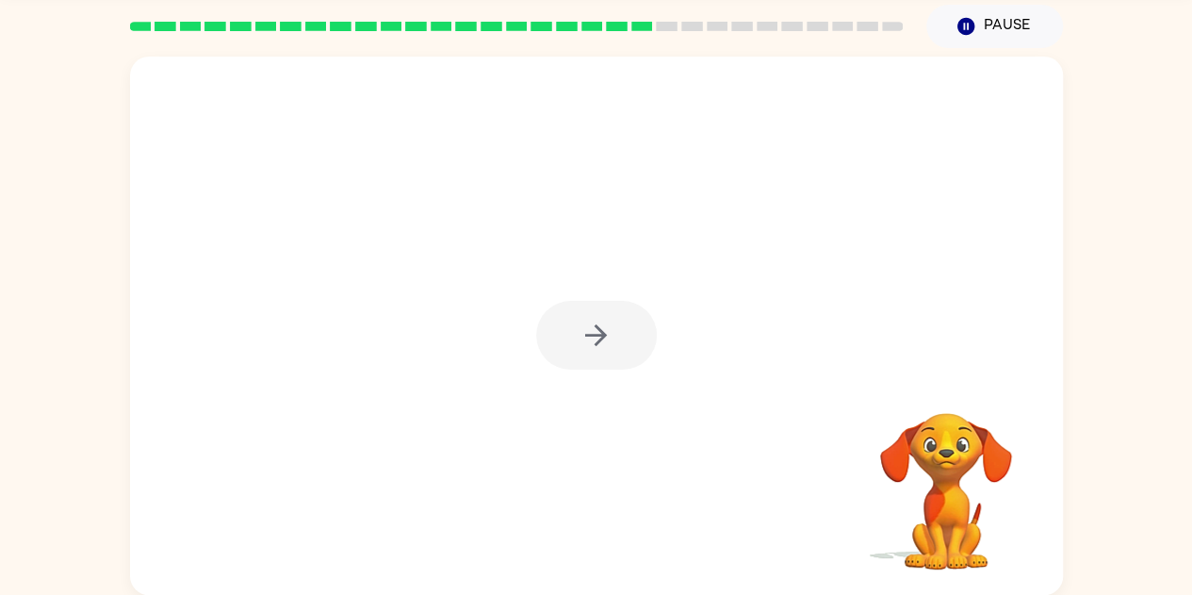
click at [624, 335] on div at bounding box center [596, 335] width 121 height 69
click at [575, 328] on button "button" at bounding box center [596, 335] width 121 height 69
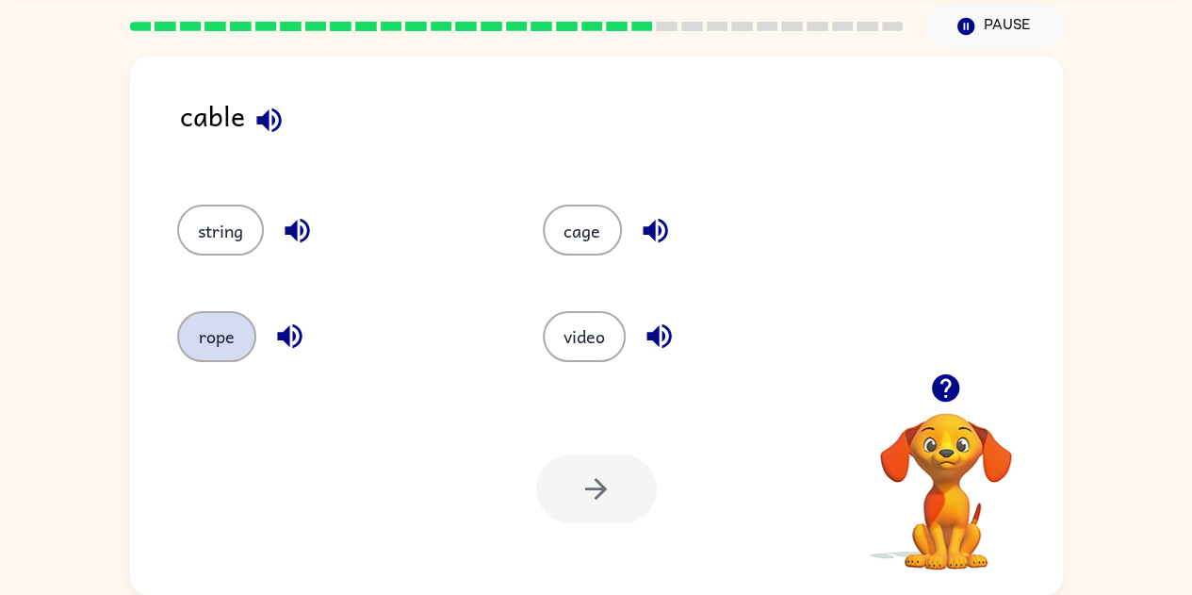
click at [231, 335] on button "rope" at bounding box center [216, 336] width 79 height 51
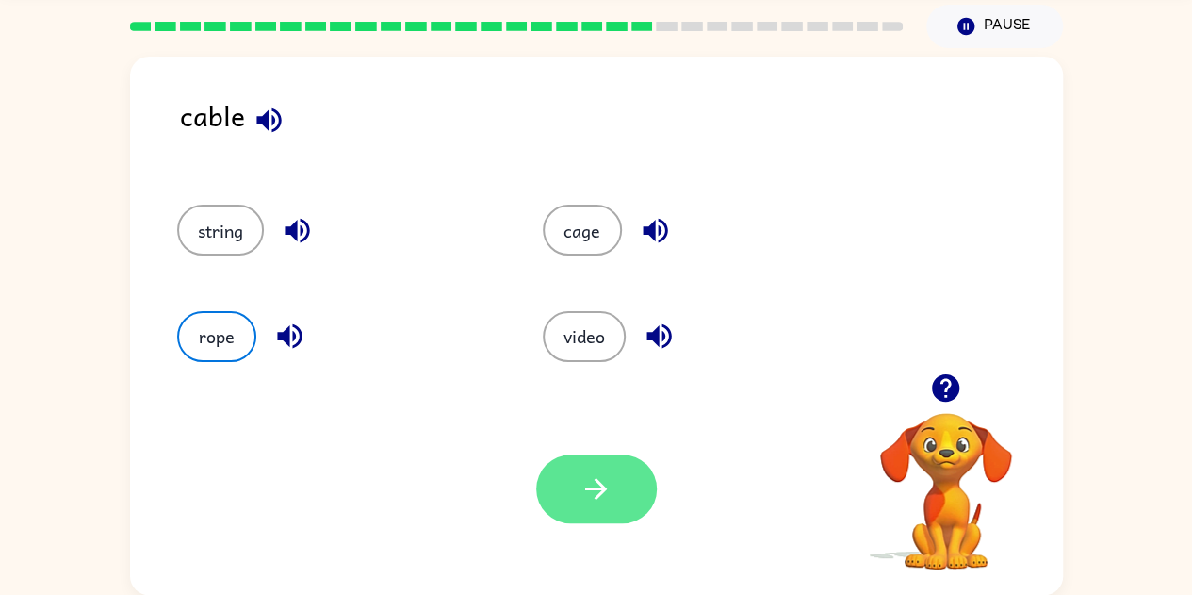
click at [558, 482] on button "button" at bounding box center [596, 488] width 121 height 69
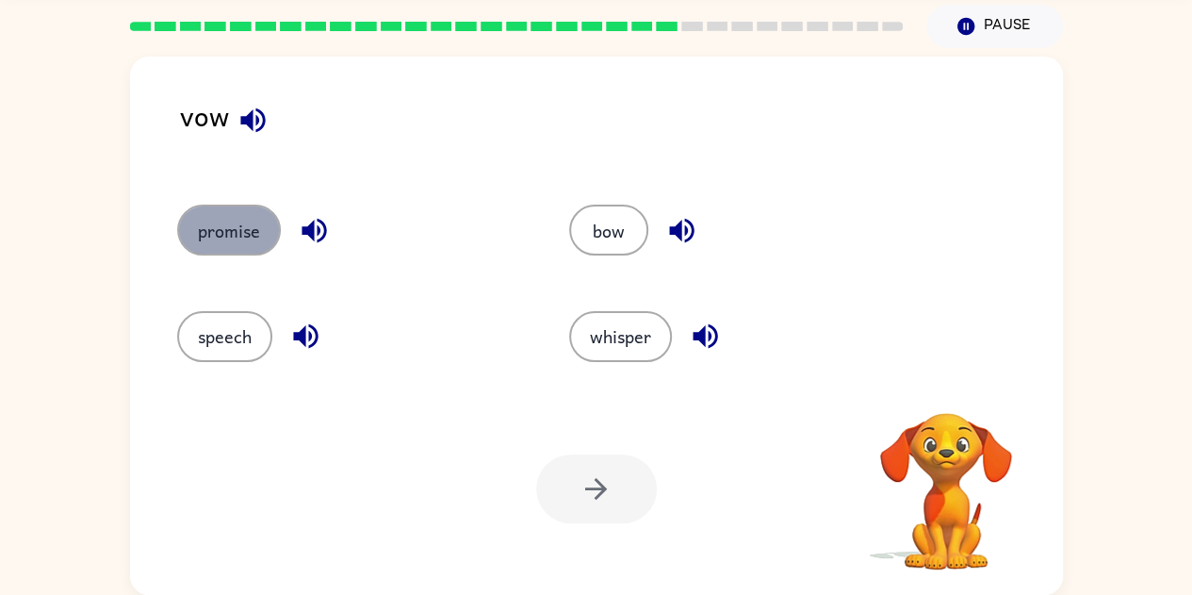
click at [254, 224] on button "promise" at bounding box center [229, 230] width 104 height 51
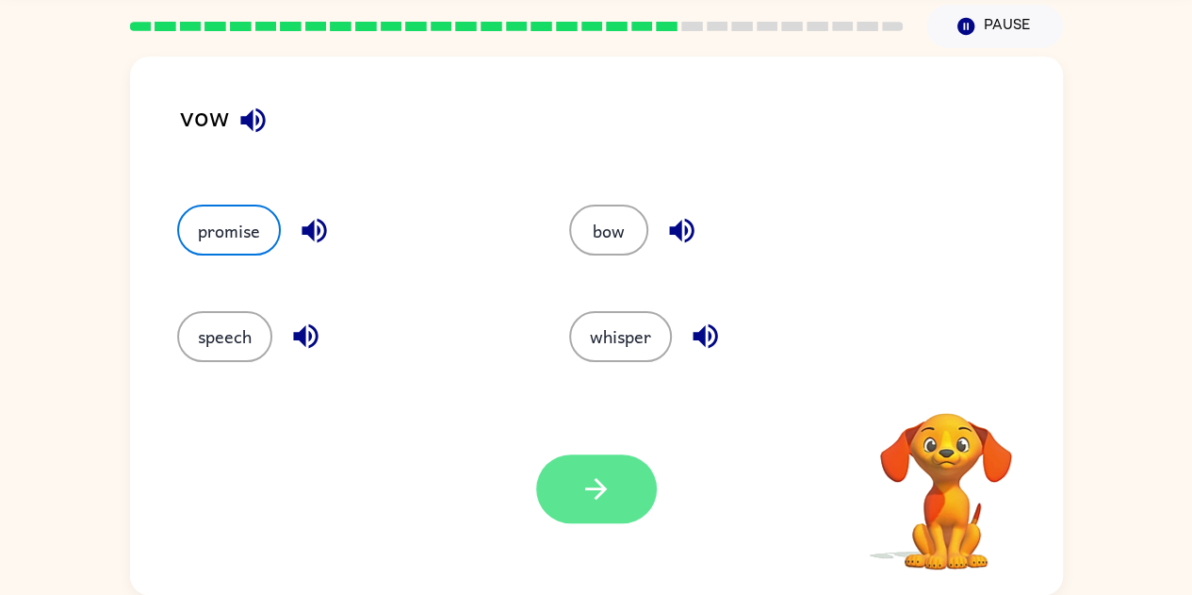
click at [639, 498] on button "button" at bounding box center [596, 488] width 121 height 69
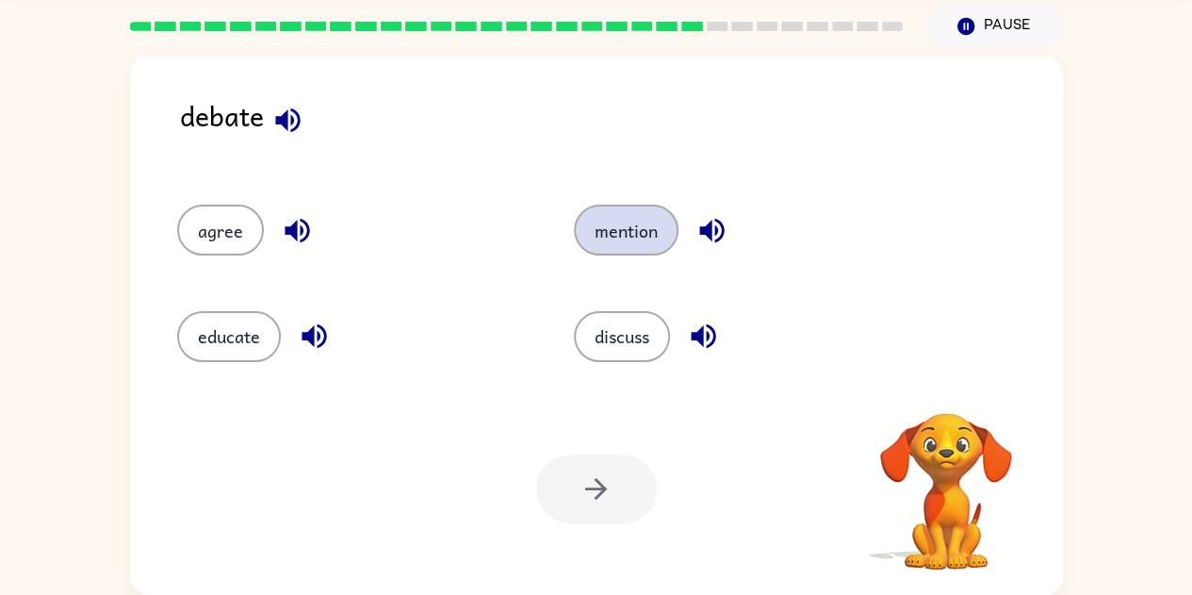
click at [614, 245] on button "mention" at bounding box center [626, 230] width 105 height 51
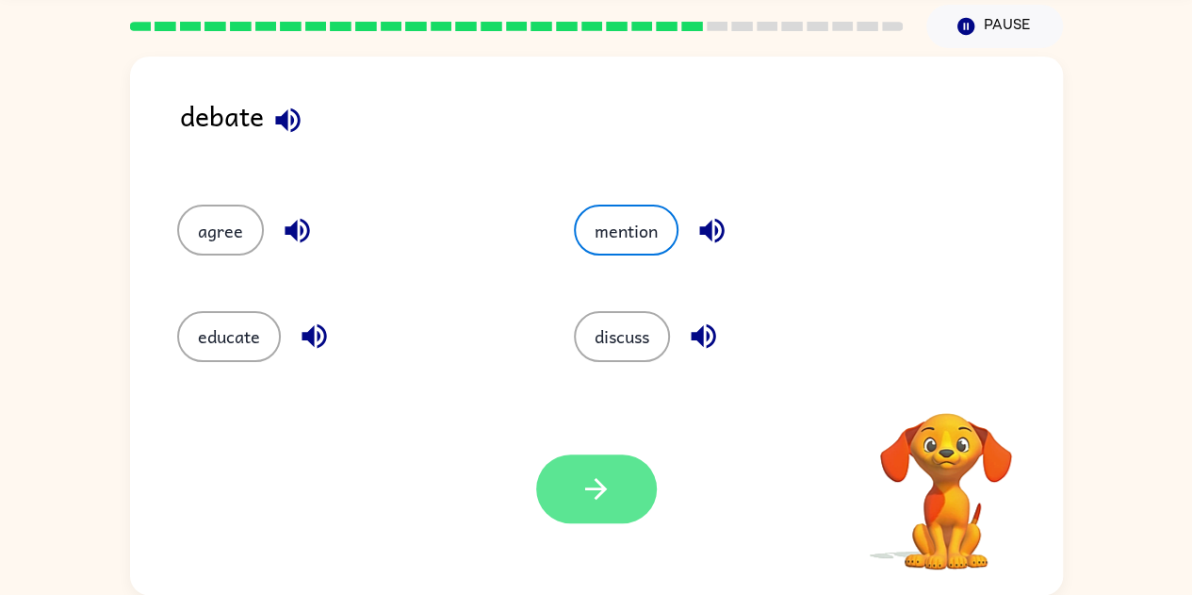
click at [603, 480] on icon "button" at bounding box center [596, 488] width 33 height 33
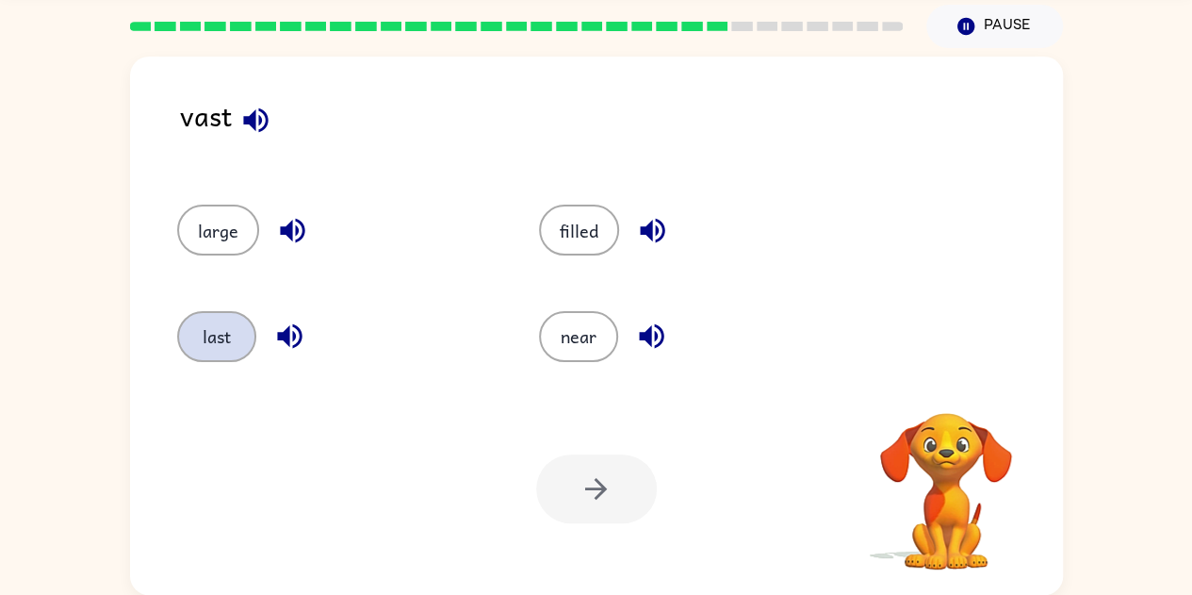
click at [239, 327] on button "last" at bounding box center [216, 336] width 79 height 51
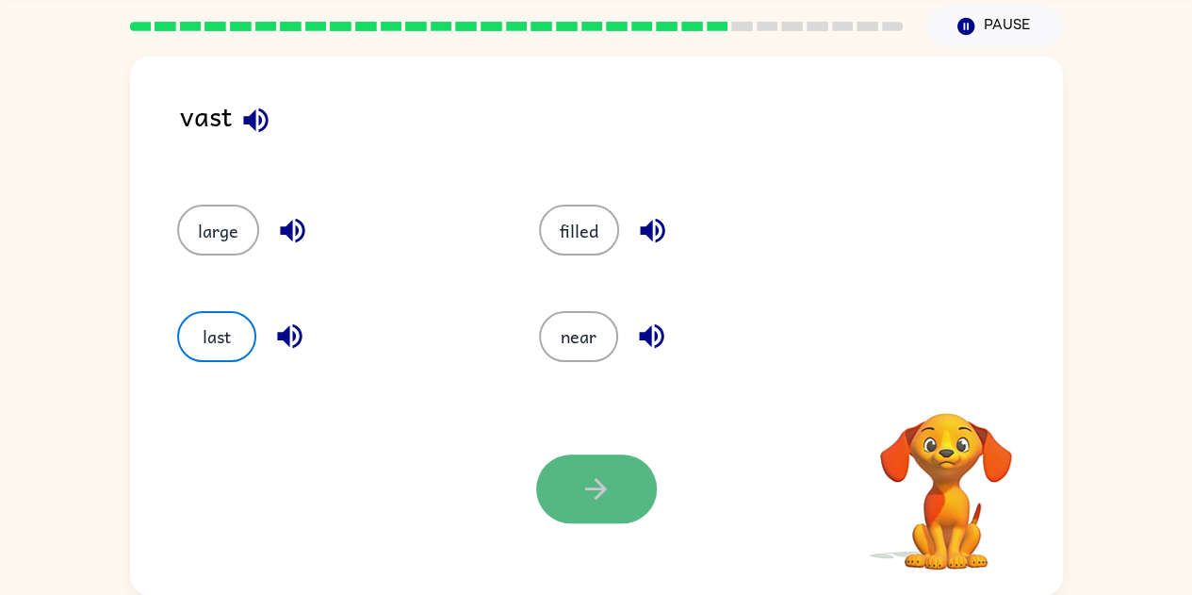
click at [594, 472] on icon "button" at bounding box center [596, 488] width 33 height 33
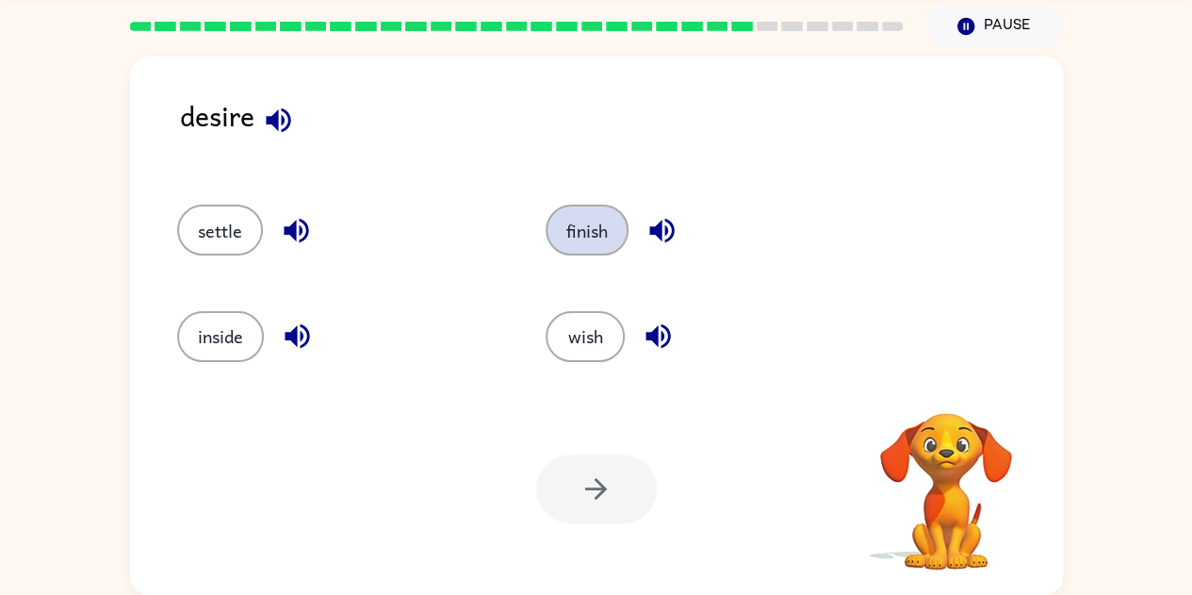
click at [573, 252] on button "finish" at bounding box center [587, 230] width 83 height 51
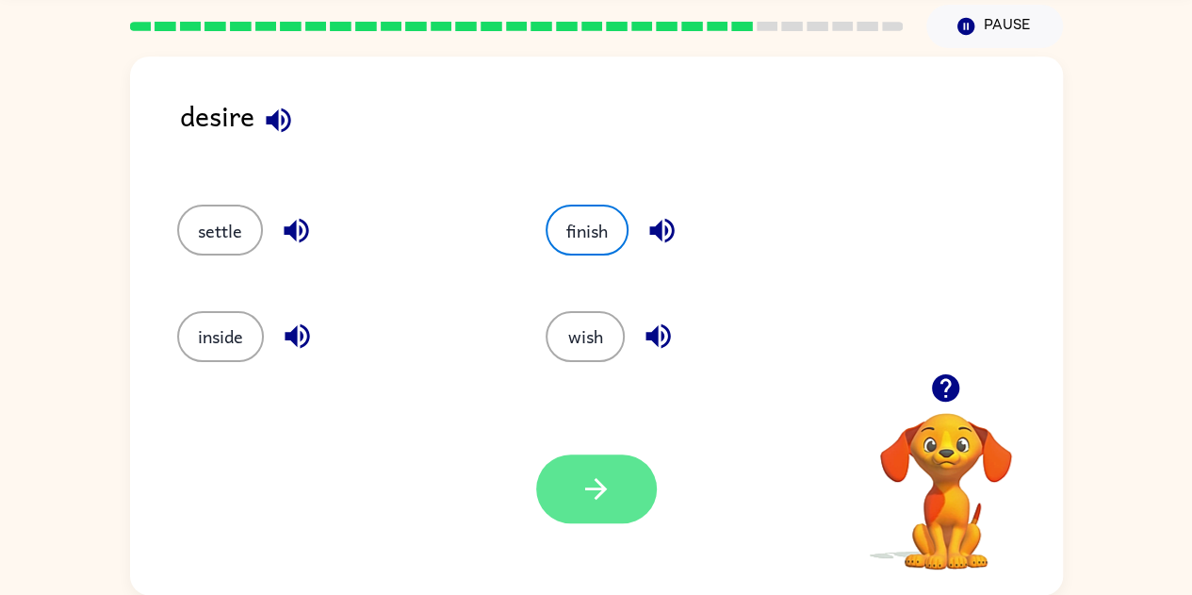
click at [588, 472] on icon "button" at bounding box center [596, 488] width 33 height 33
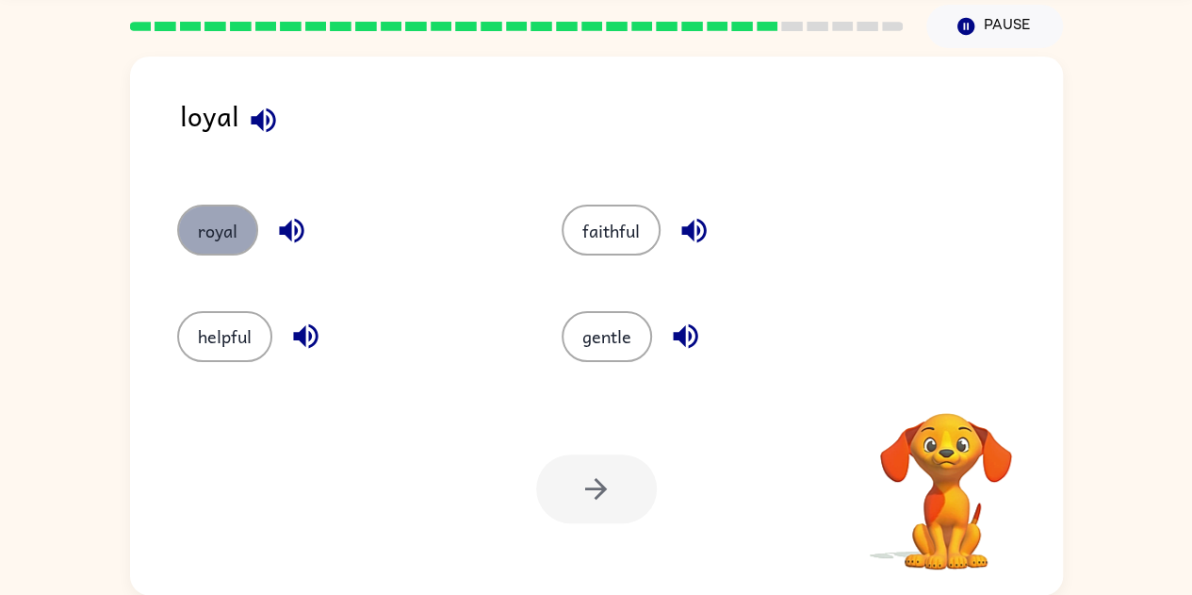
click at [224, 224] on button "royal" at bounding box center [217, 230] width 81 height 51
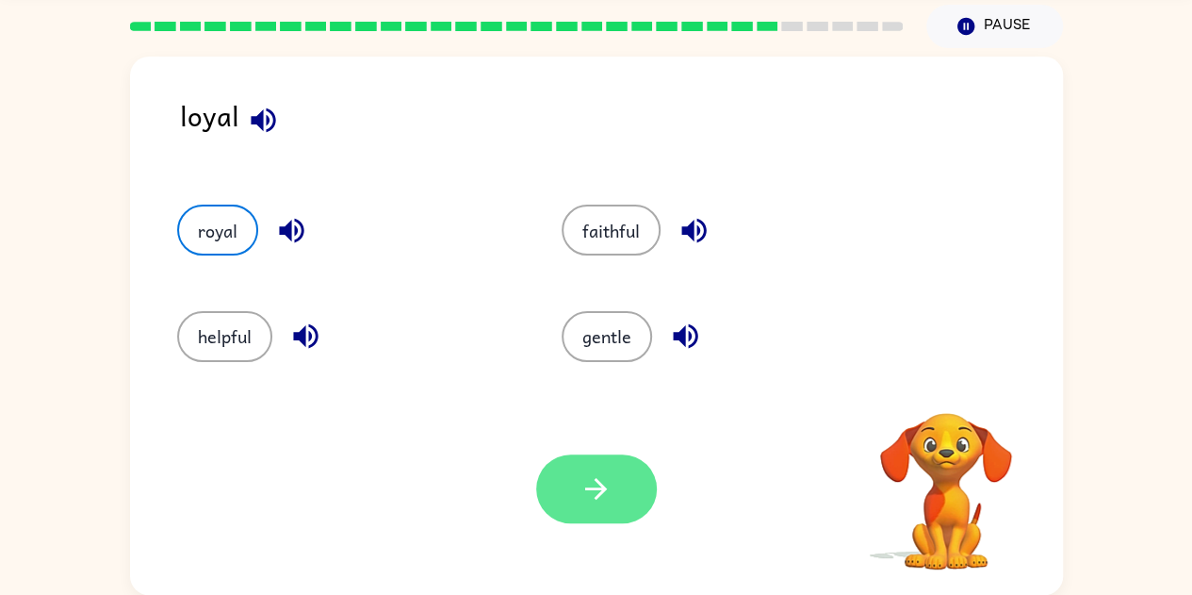
click at [613, 476] on button "button" at bounding box center [596, 488] width 121 height 69
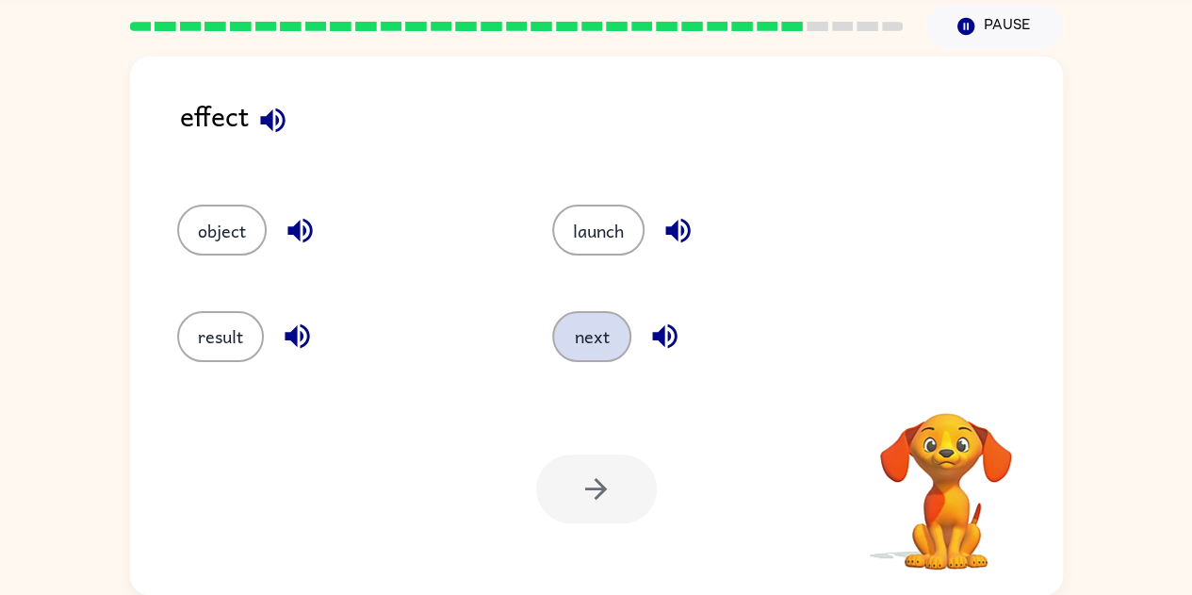
click at [574, 335] on button "next" at bounding box center [591, 336] width 79 height 51
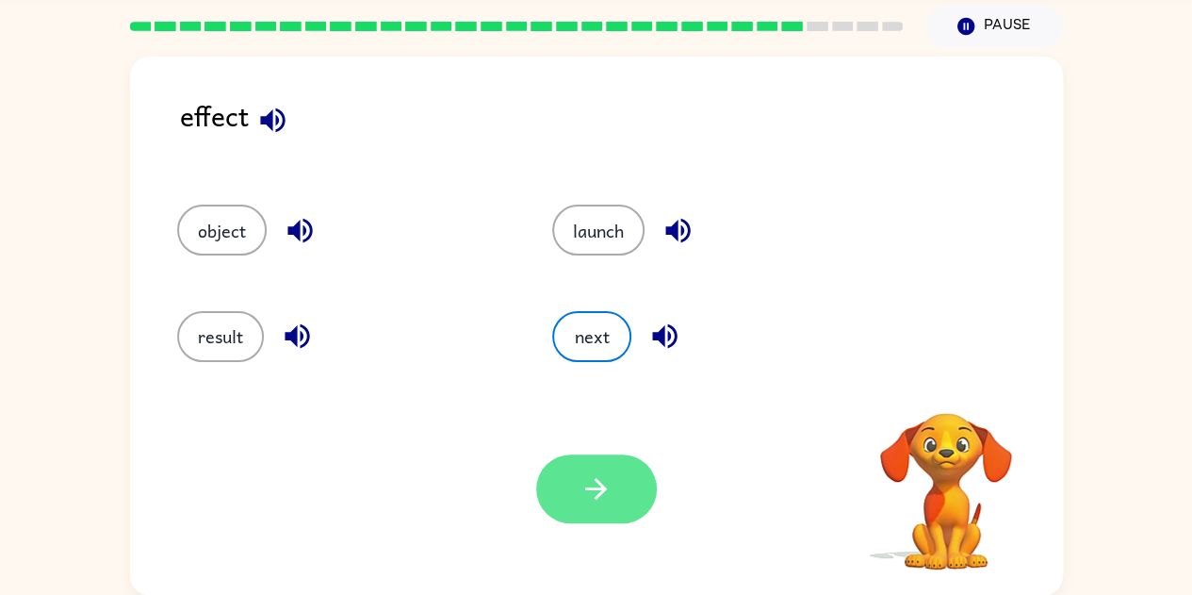
click at [574, 463] on button "button" at bounding box center [596, 488] width 121 height 69
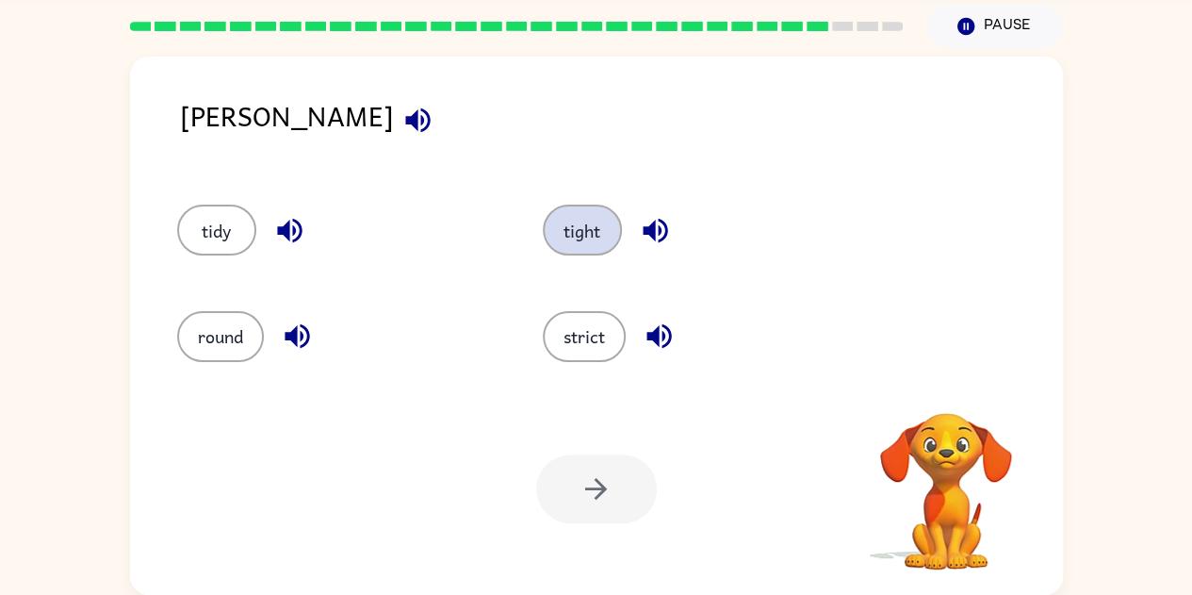
click at [576, 226] on button "tight" at bounding box center [582, 230] width 79 height 51
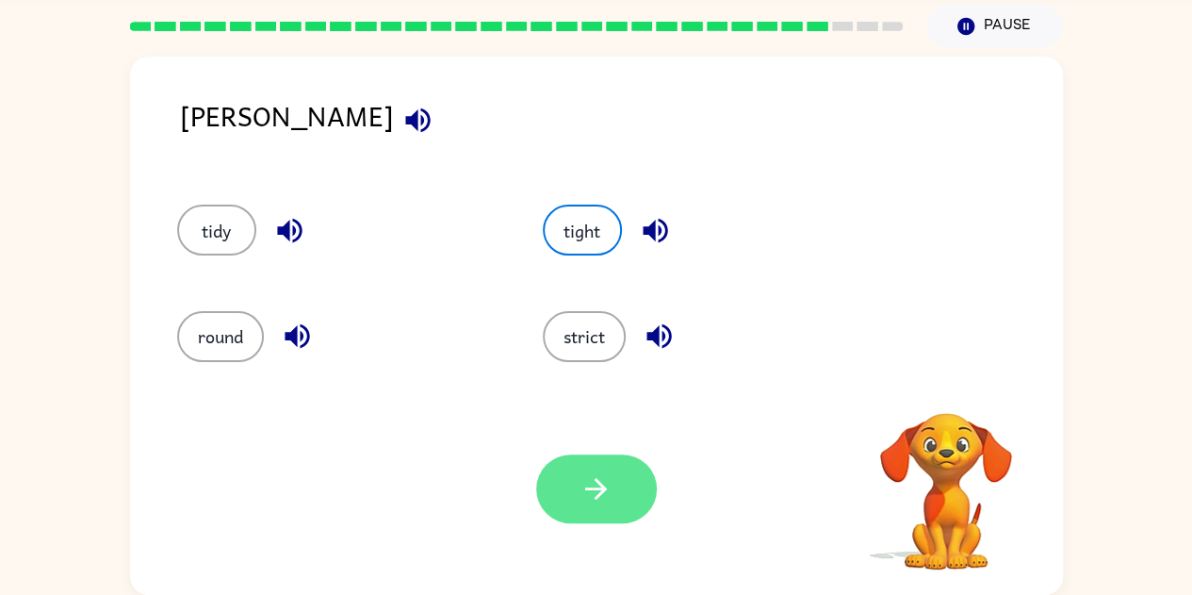
click at [581, 497] on icon "button" at bounding box center [596, 488] width 33 height 33
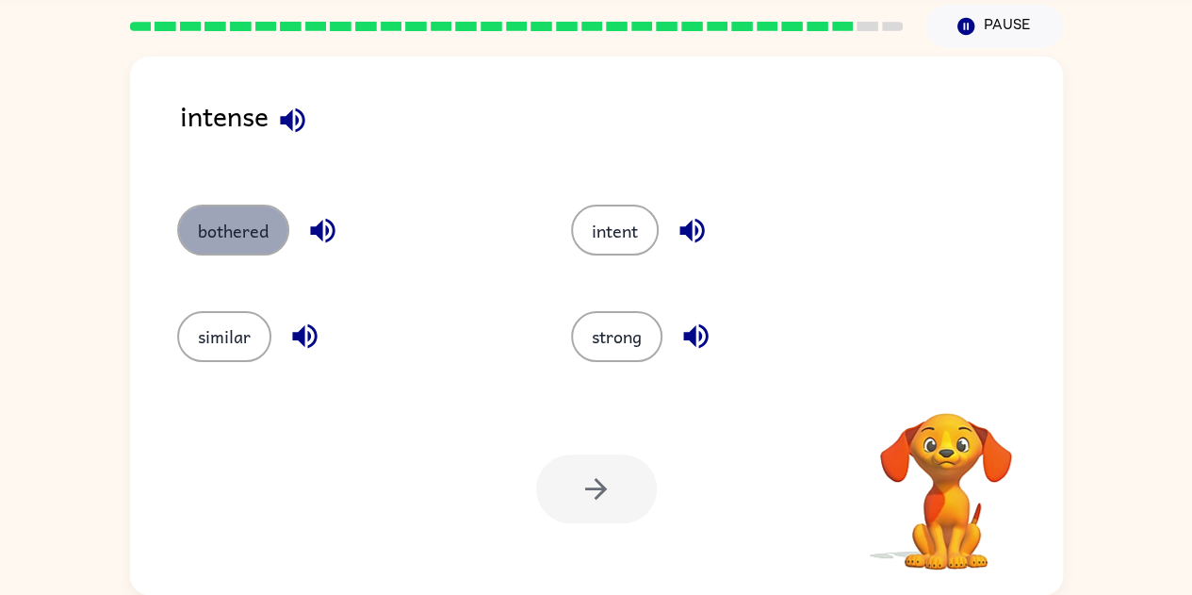
click at [223, 237] on button "bothered" at bounding box center [233, 230] width 112 height 51
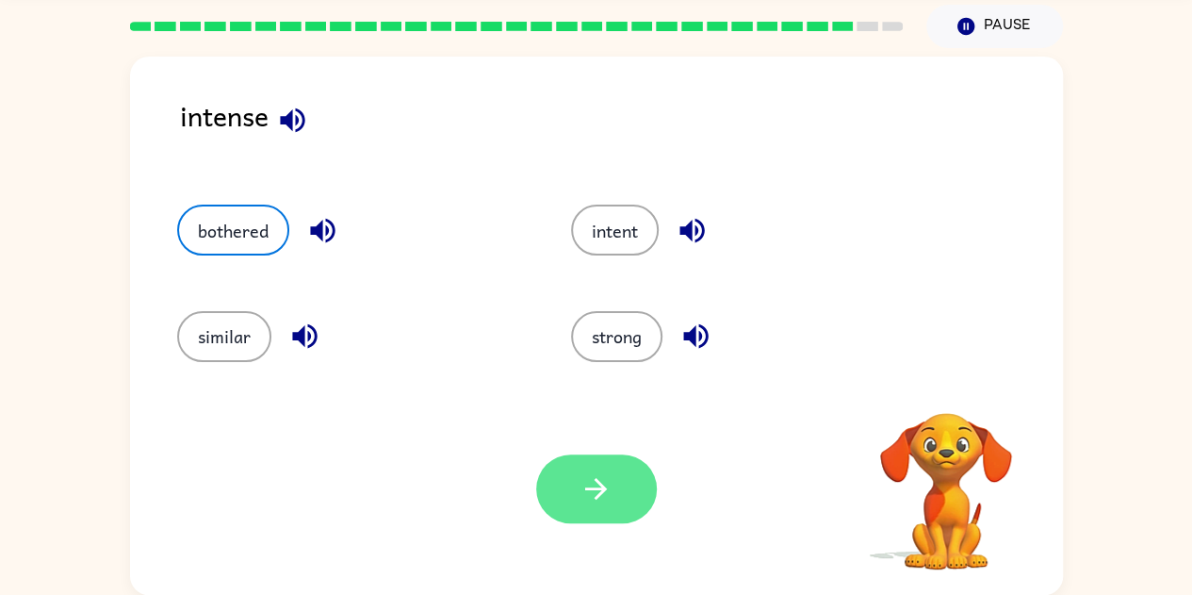
click at [633, 474] on button "button" at bounding box center [596, 488] width 121 height 69
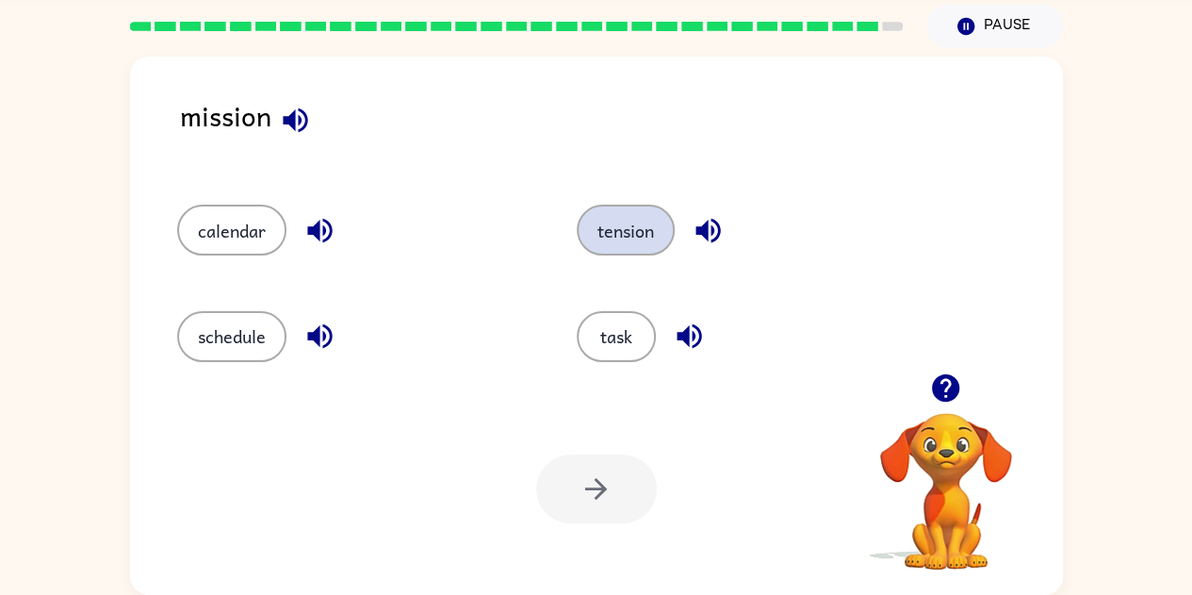
click at [600, 221] on button "tension" at bounding box center [626, 230] width 98 height 51
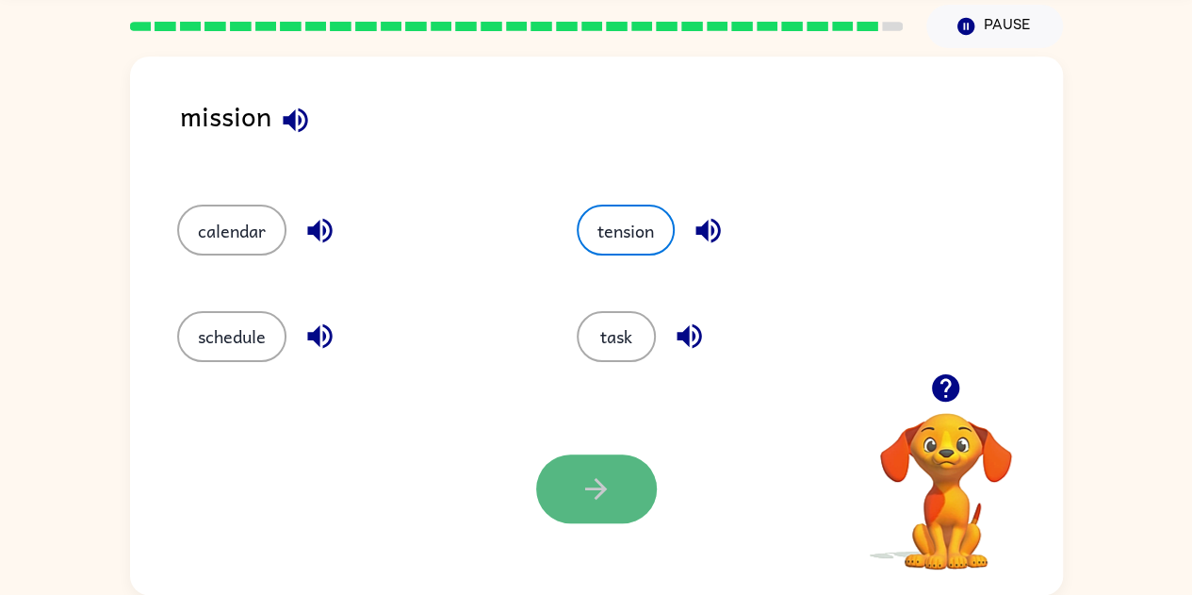
click at [588, 468] on button "button" at bounding box center [596, 488] width 121 height 69
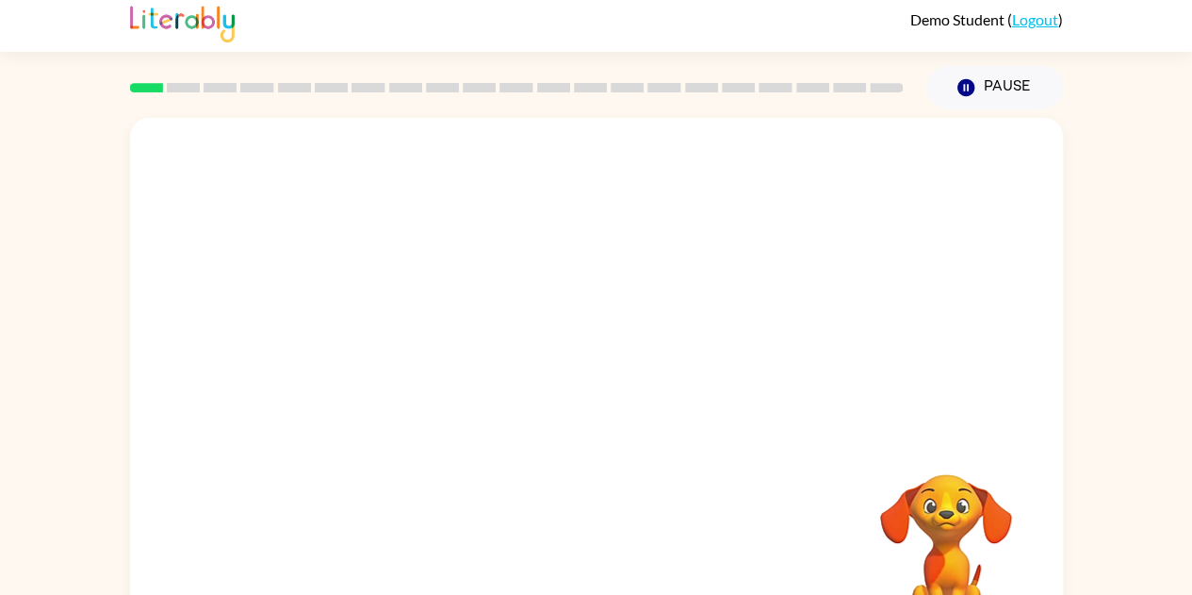
scroll to position [68, 0]
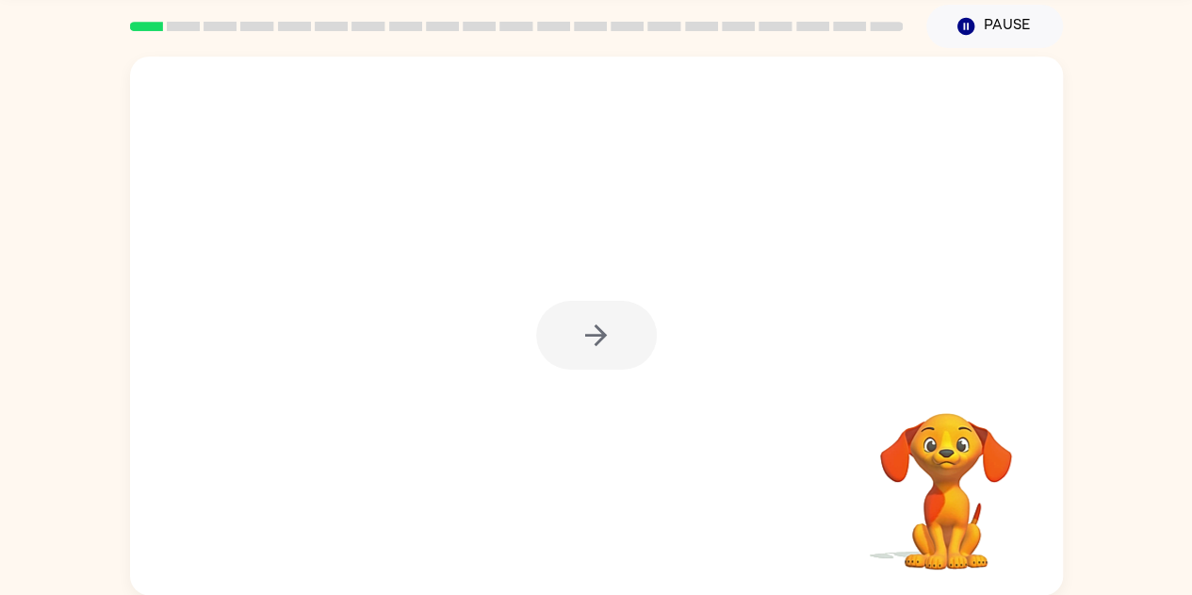
click at [599, 324] on div at bounding box center [596, 335] width 121 height 69
click at [584, 336] on icon "button" at bounding box center [596, 335] width 33 height 33
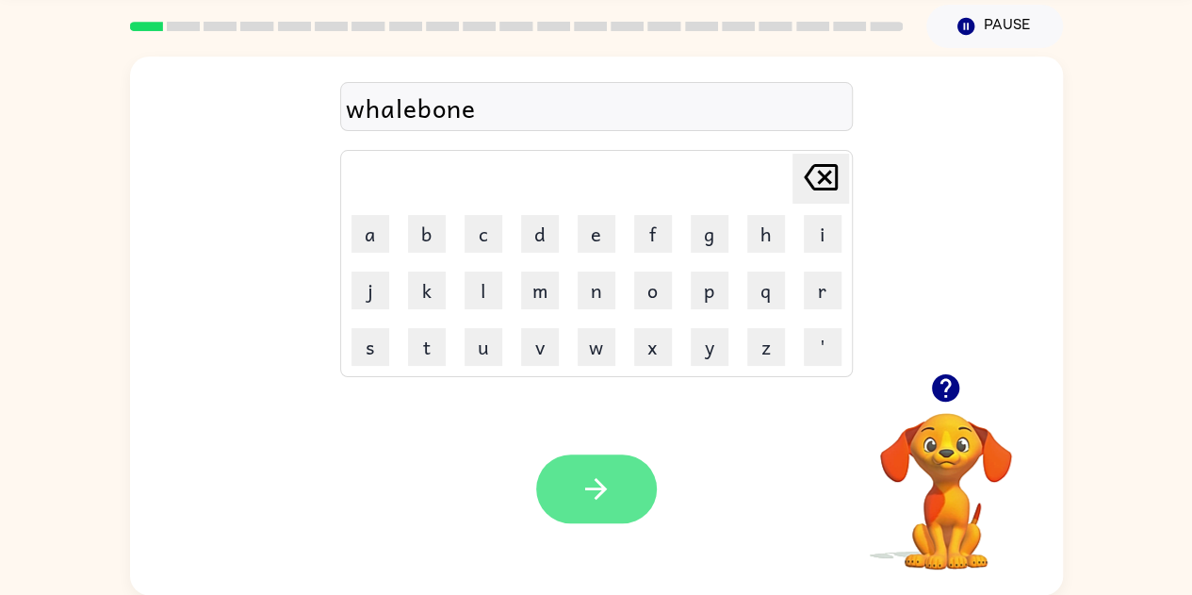
click at [575, 470] on button "button" at bounding box center [596, 488] width 121 height 69
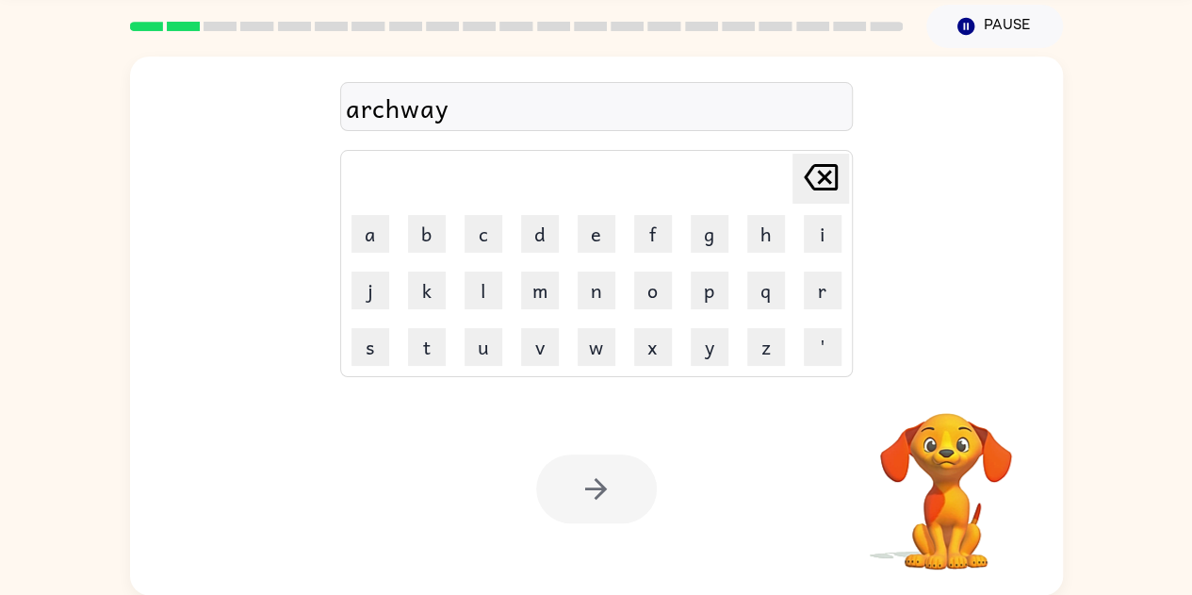
click at [596, 476] on div at bounding box center [596, 488] width 121 height 69
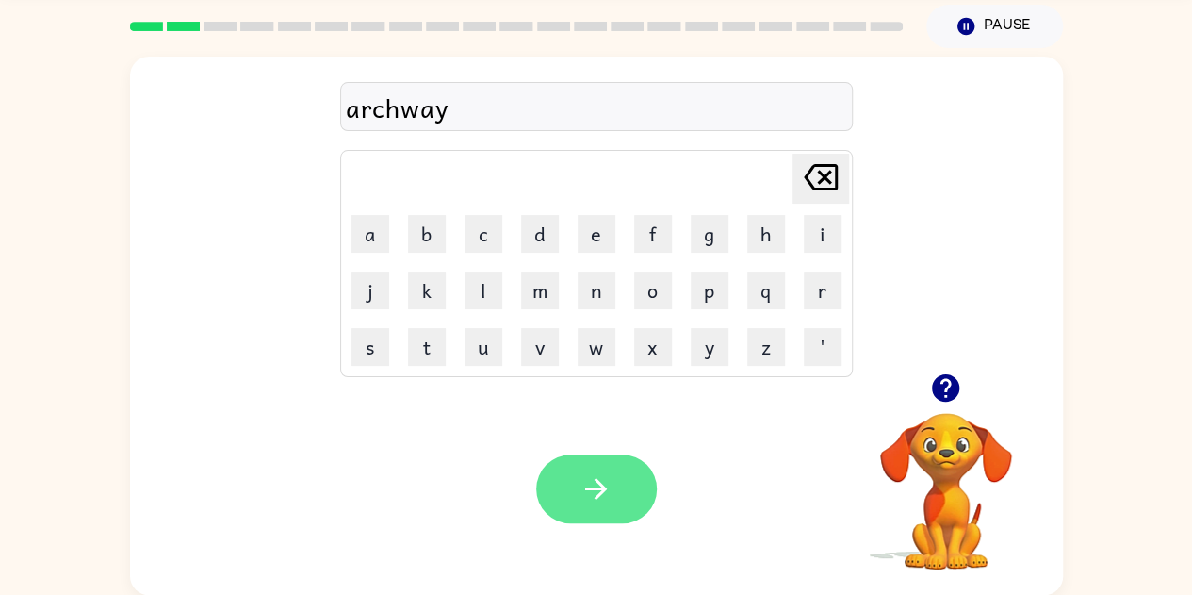
click at [582, 483] on icon "button" at bounding box center [596, 488] width 33 height 33
